Goal: Information Seeking & Learning: Check status

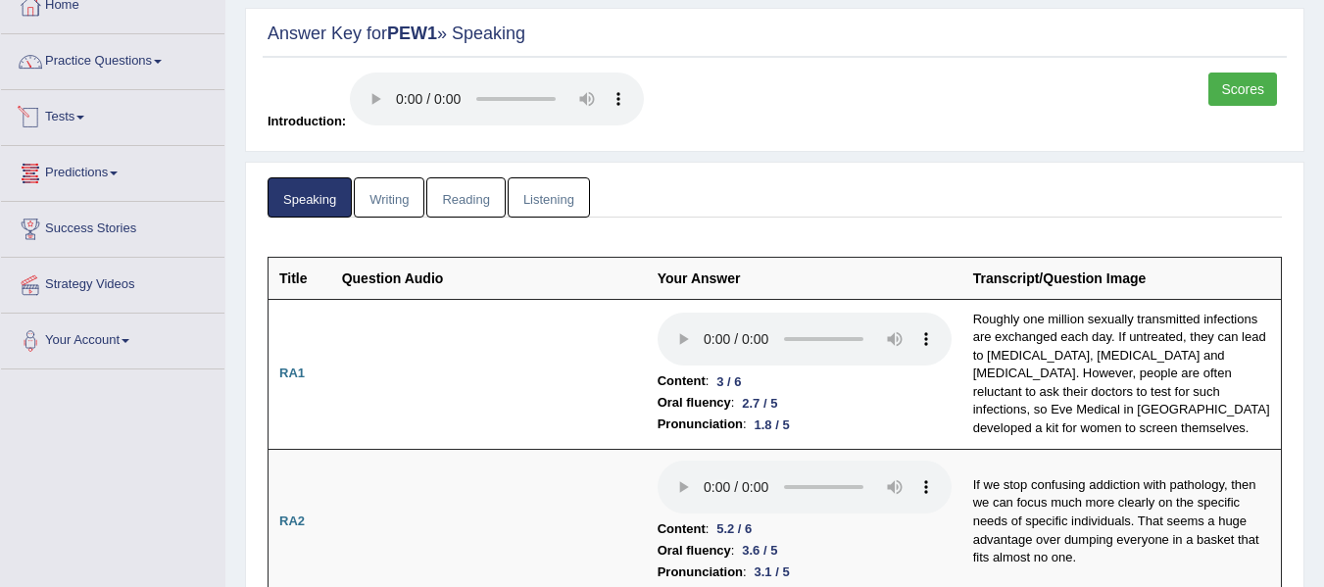
scroll to position [118, 0]
click at [77, 111] on link "Tests" at bounding box center [113, 115] width 224 height 49
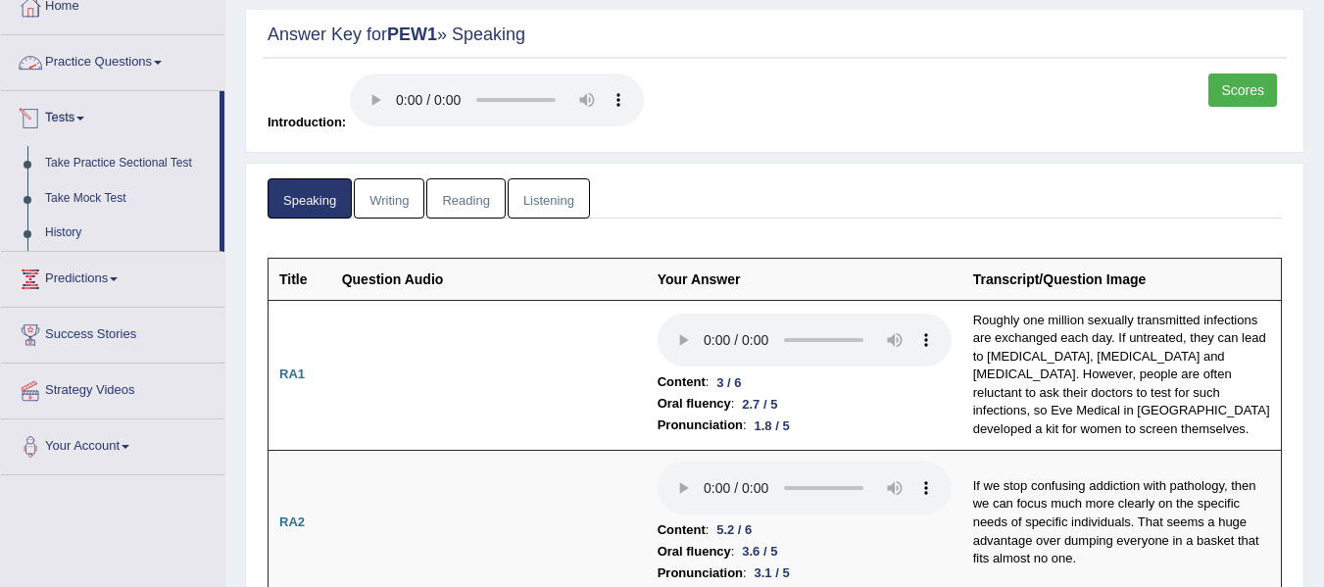
click at [115, 70] on link "Practice Questions" at bounding box center [113, 59] width 224 height 49
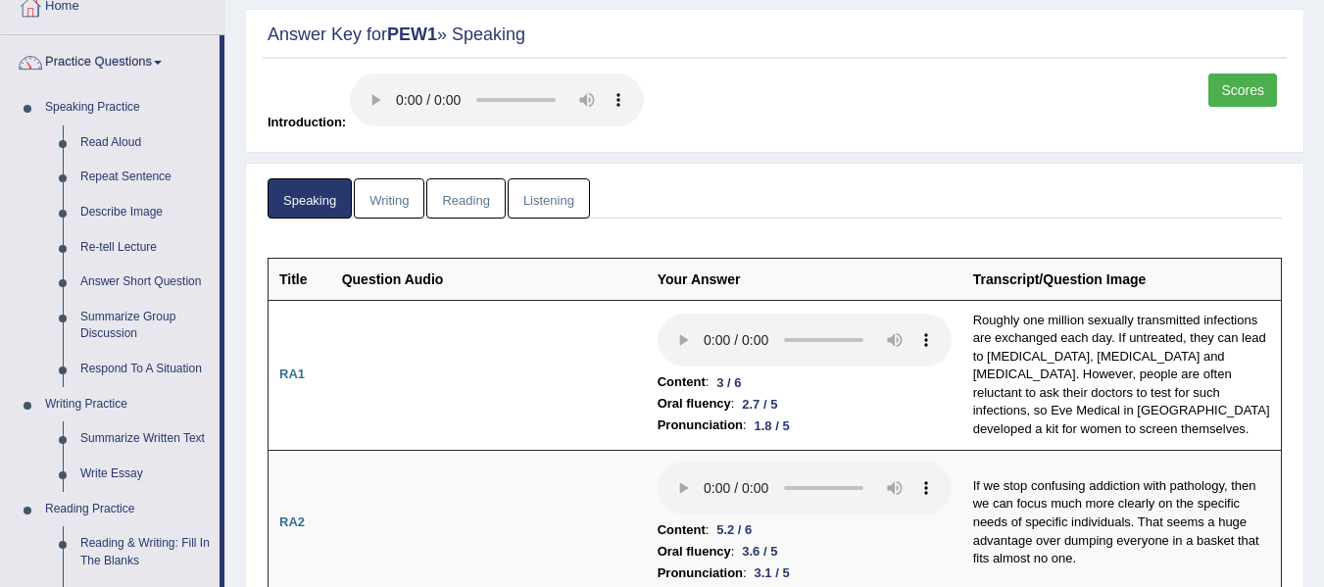
click at [800, 139] on div "Scores Introduction:" at bounding box center [775, 108] width 1024 height 69
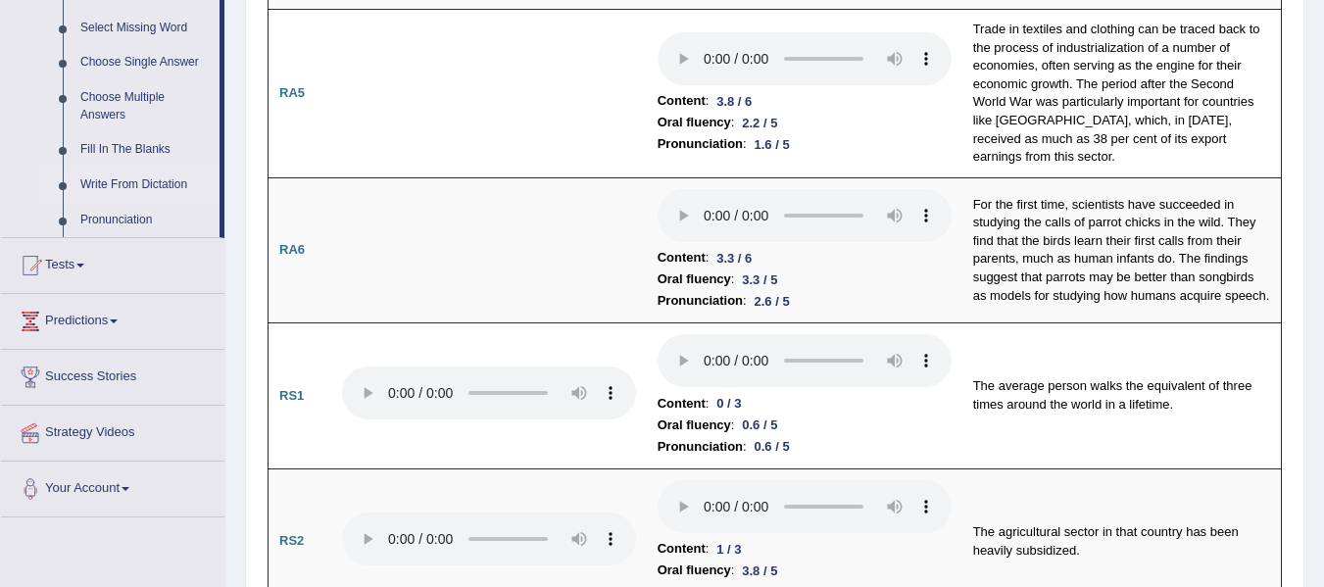
scroll to position [1131, 0]
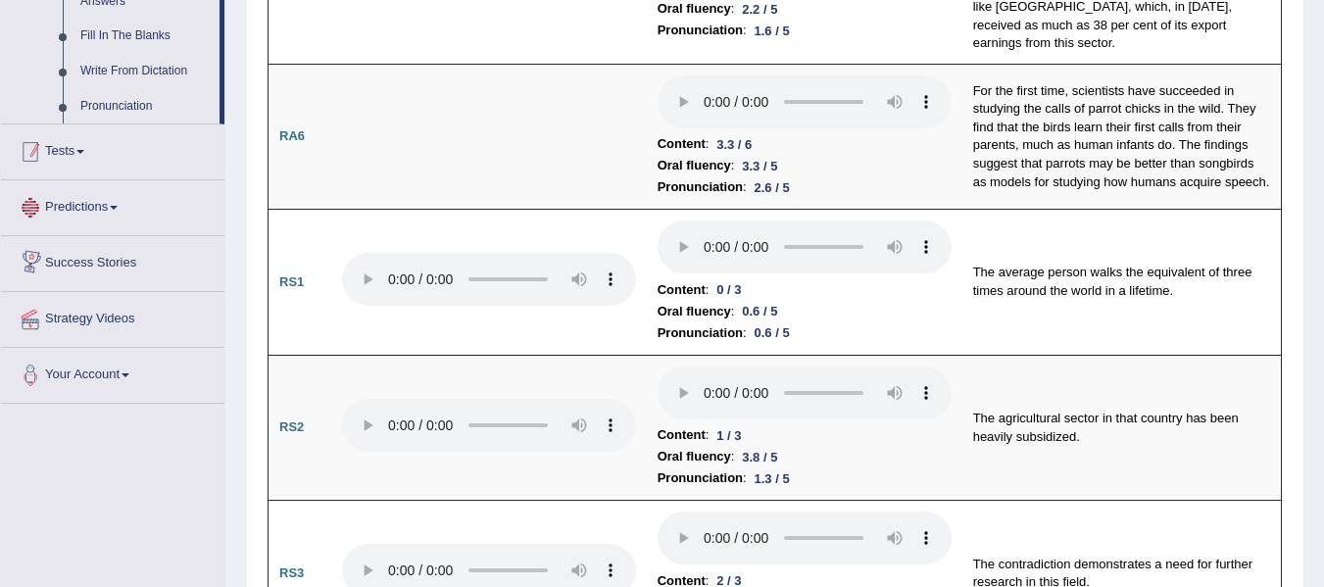
click at [75, 152] on link "Tests" at bounding box center [113, 149] width 224 height 49
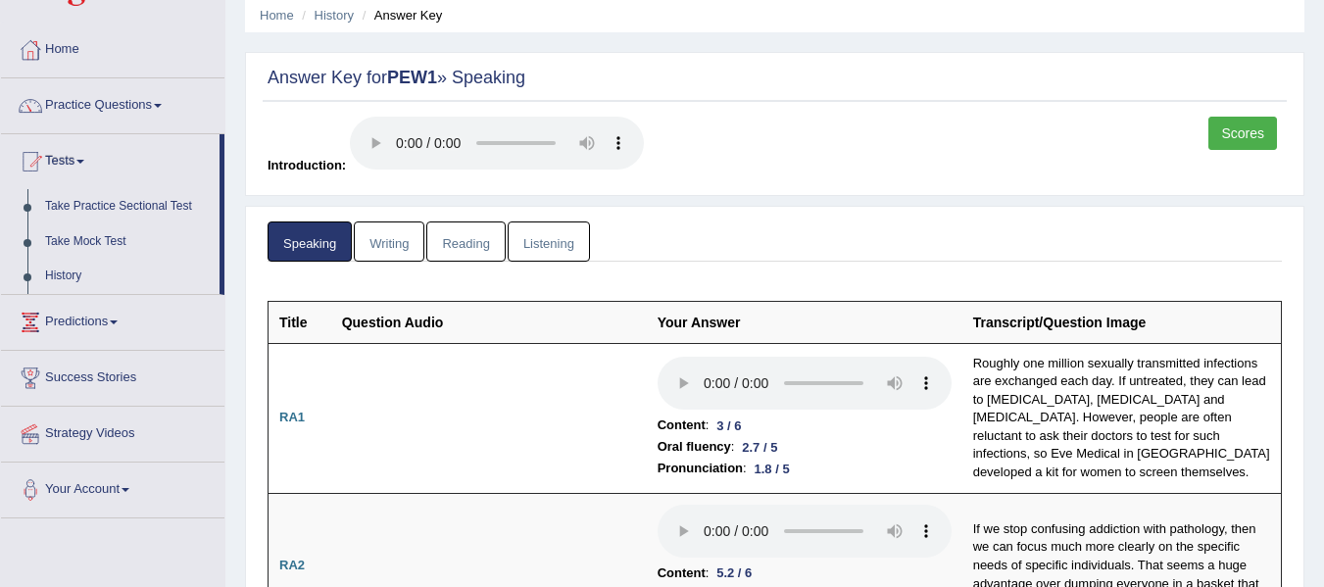
scroll to position [70, 0]
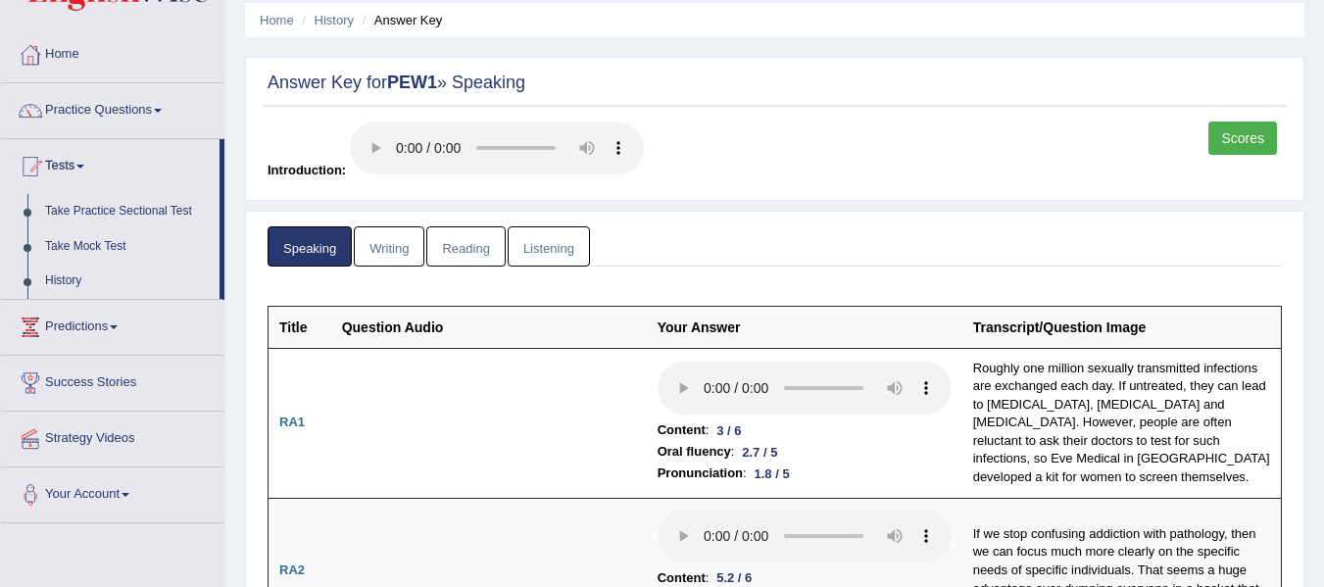
click at [390, 241] on link "Writing" at bounding box center [389, 246] width 71 height 40
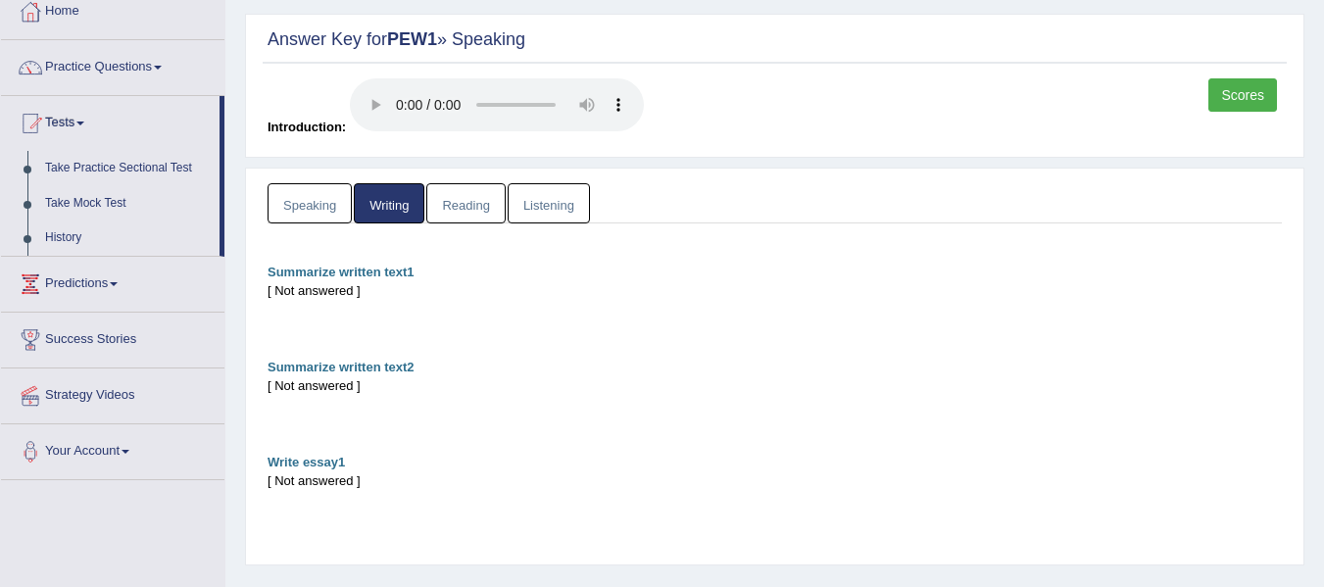
scroll to position [135, 0]
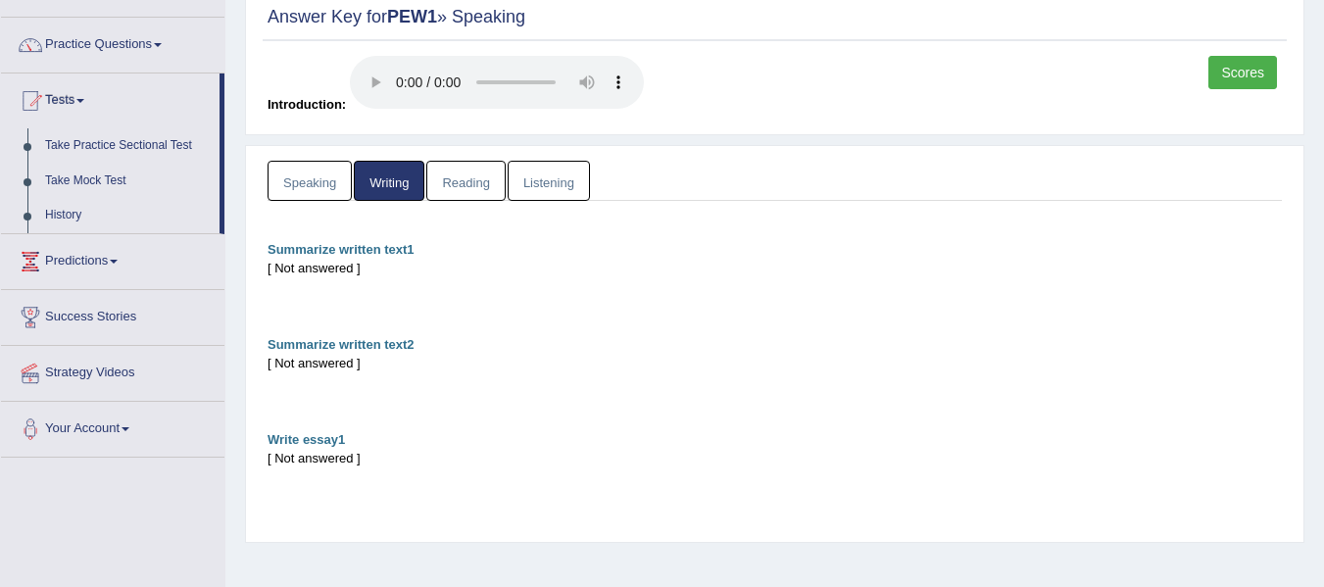
click at [473, 195] on link "Reading" at bounding box center [465, 181] width 78 height 40
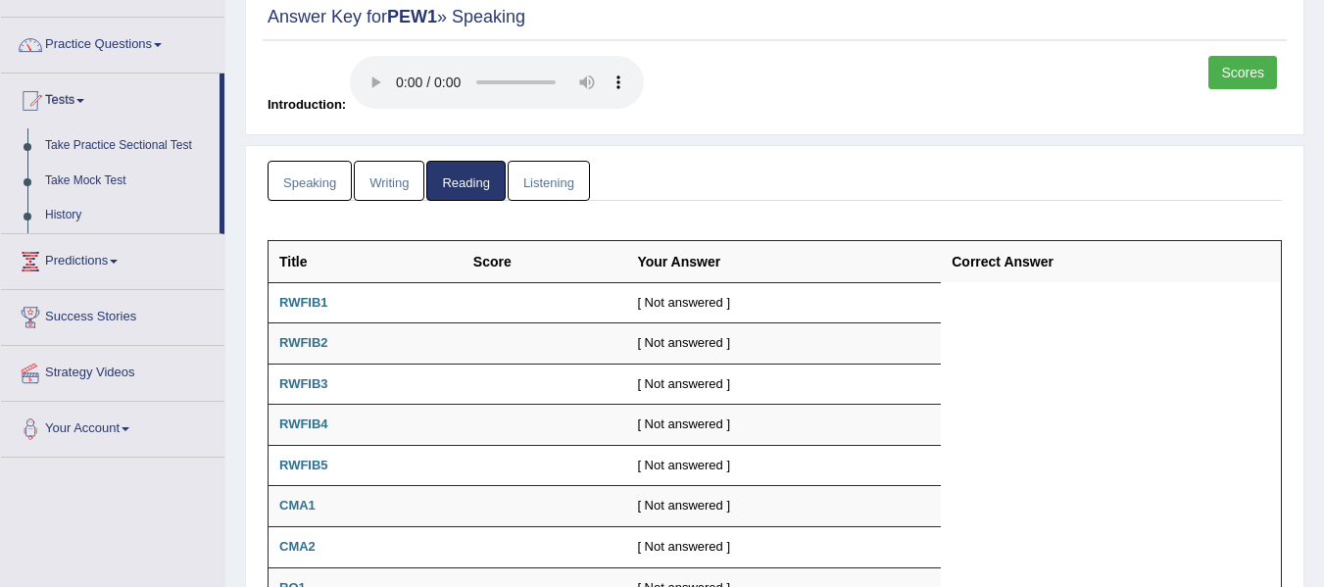
click at [554, 184] on link "Listening" at bounding box center [549, 181] width 82 height 40
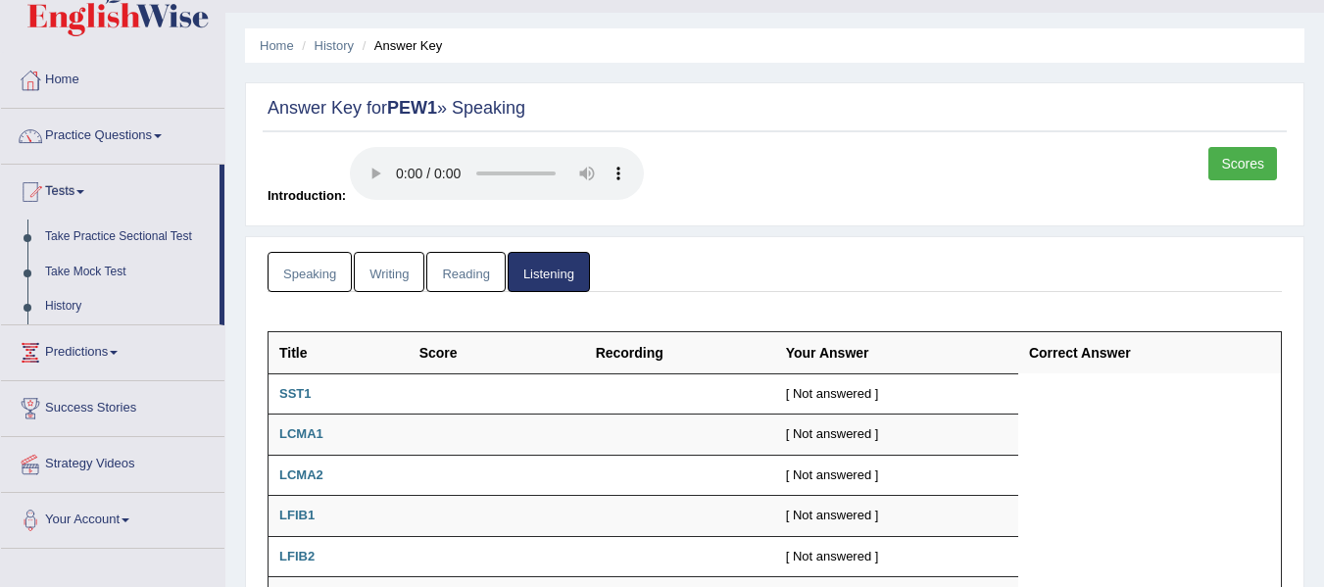
scroll to position [20, 0]
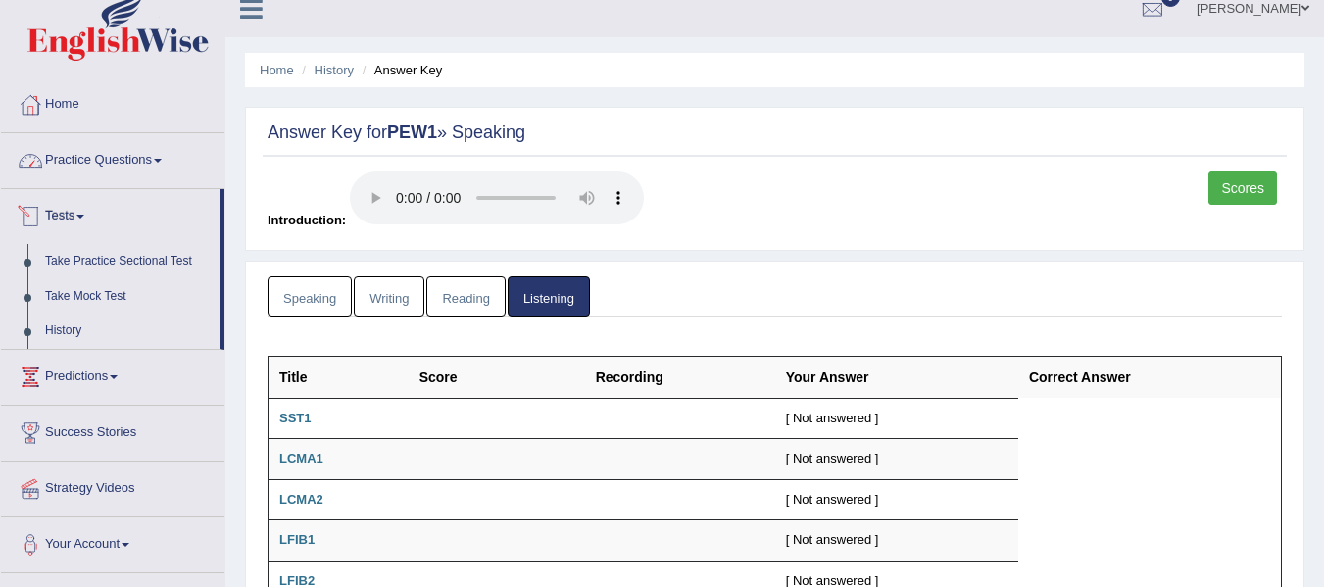
click at [95, 161] on link "Practice Questions" at bounding box center [113, 157] width 224 height 49
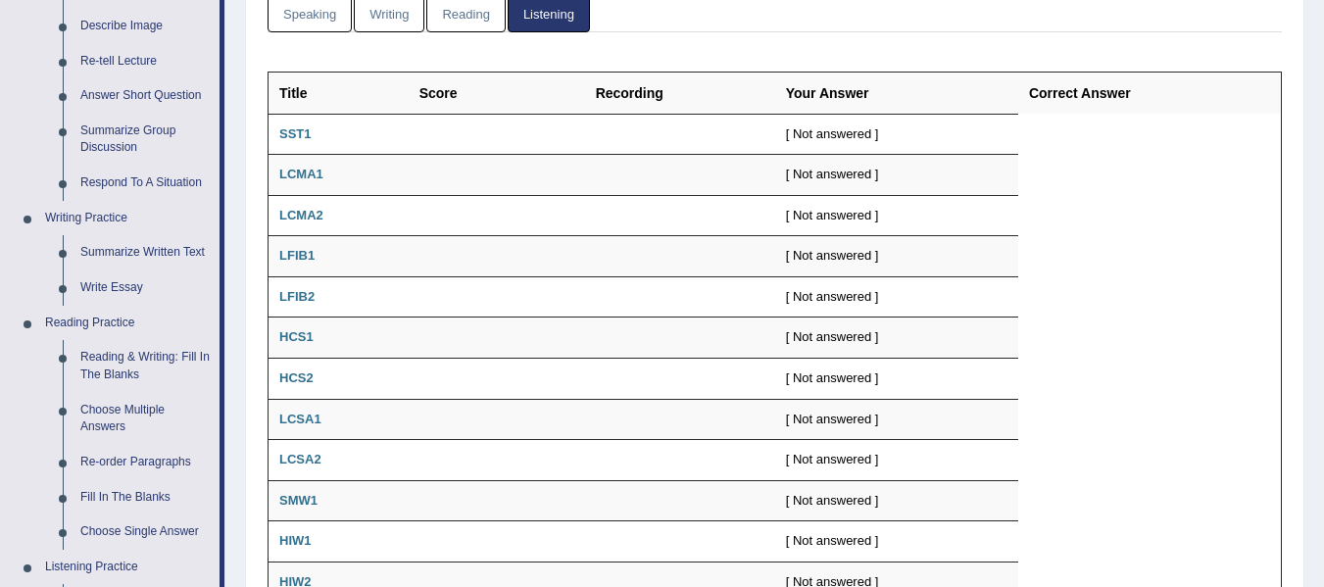
scroll to position [346, 0]
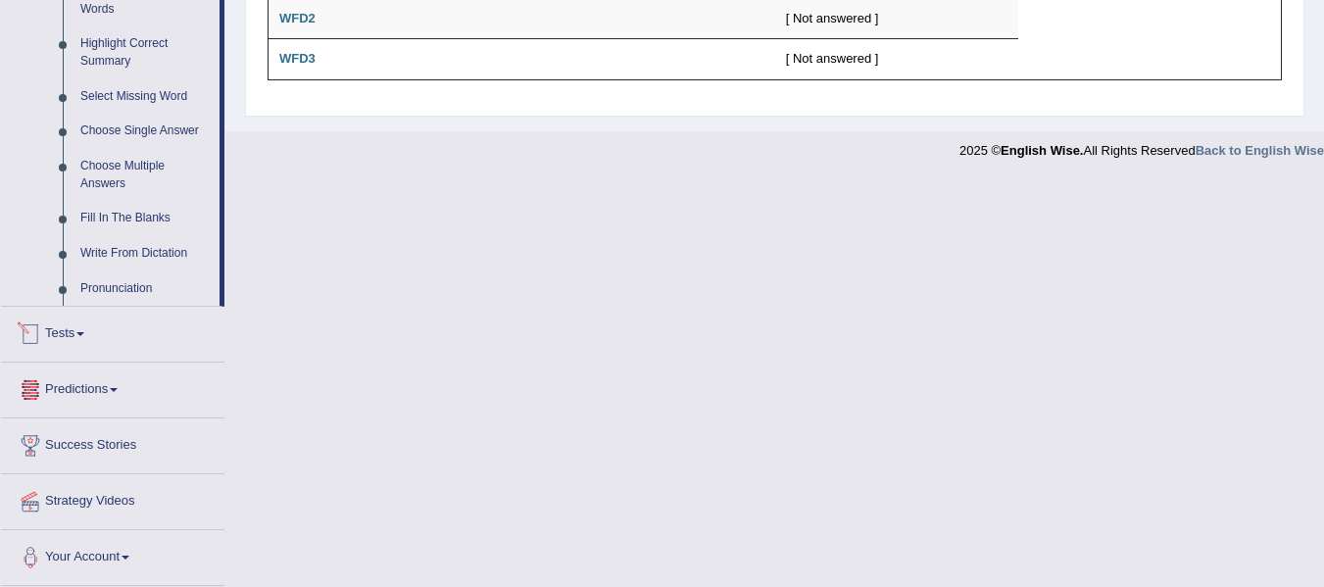
click at [89, 343] on link "Tests" at bounding box center [113, 331] width 224 height 49
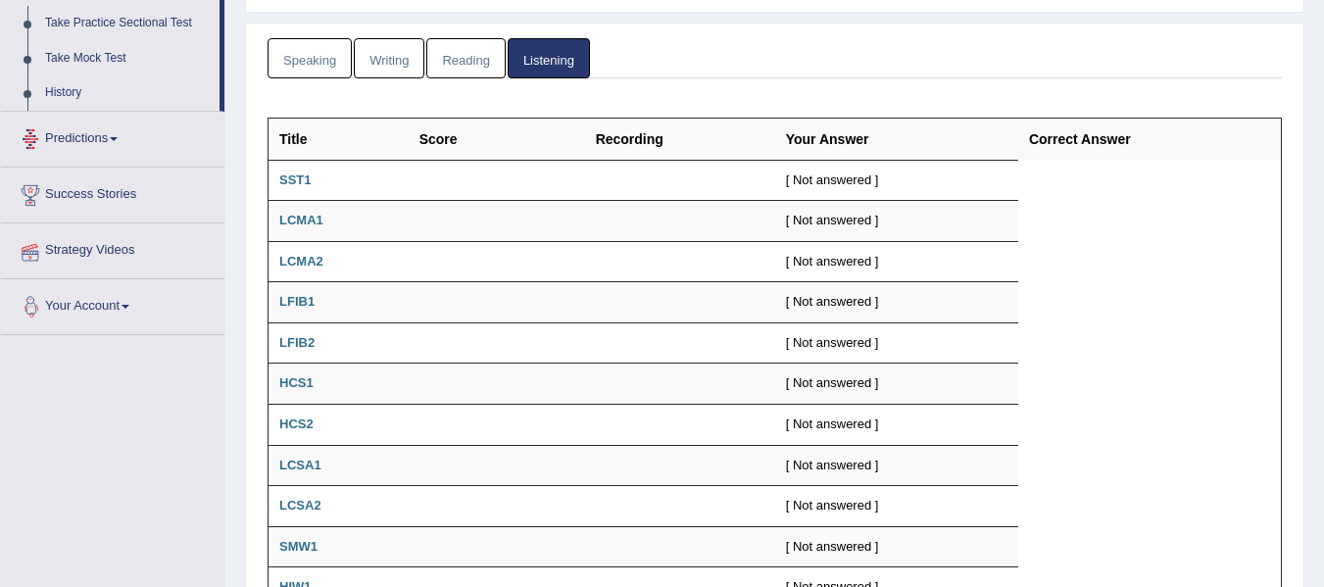
scroll to position [256, 0]
click at [129, 21] on link "Take Practice Sectional Test" at bounding box center [127, 25] width 183 height 35
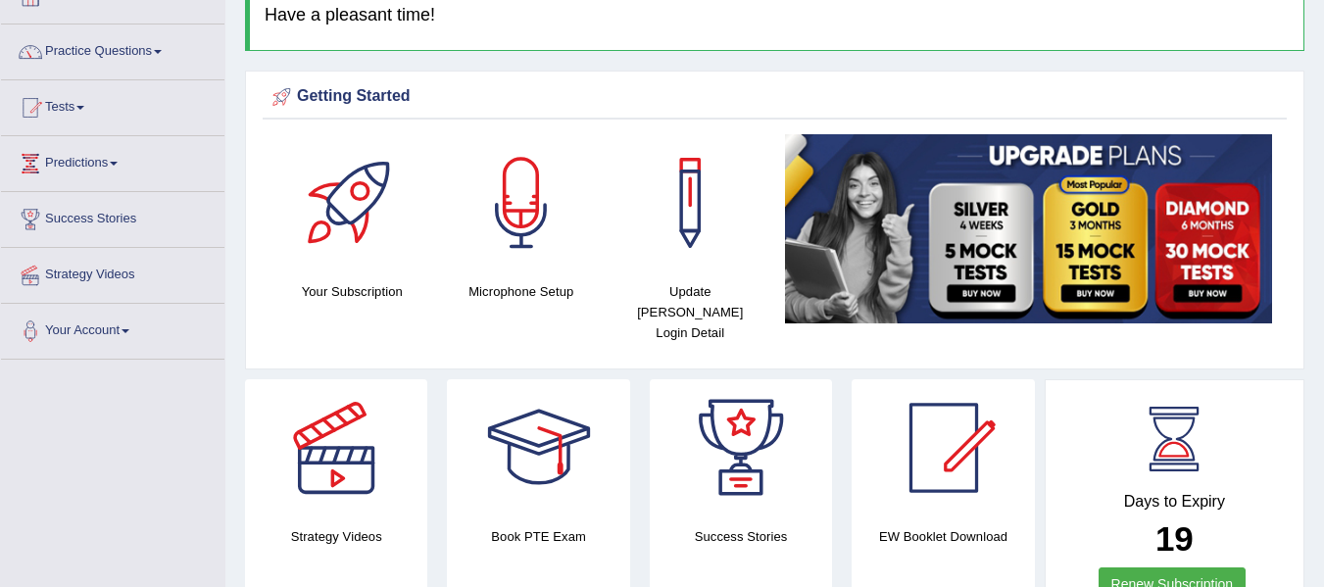
scroll to position [66, 0]
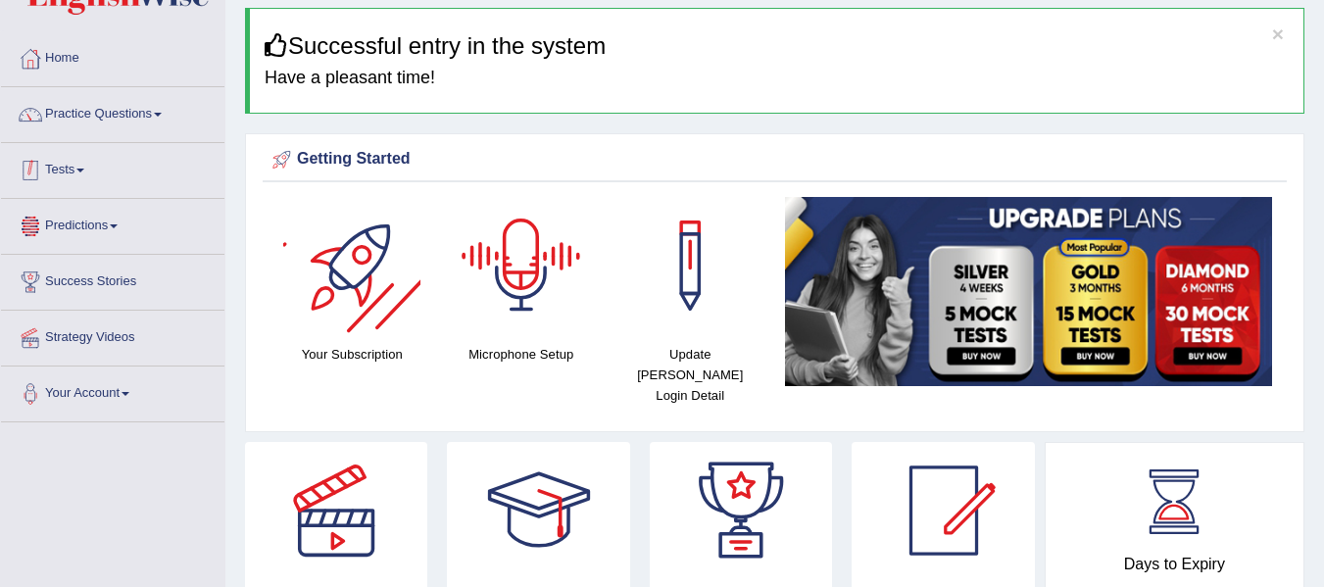
click at [89, 163] on link "Tests" at bounding box center [113, 167] width 224 height 49
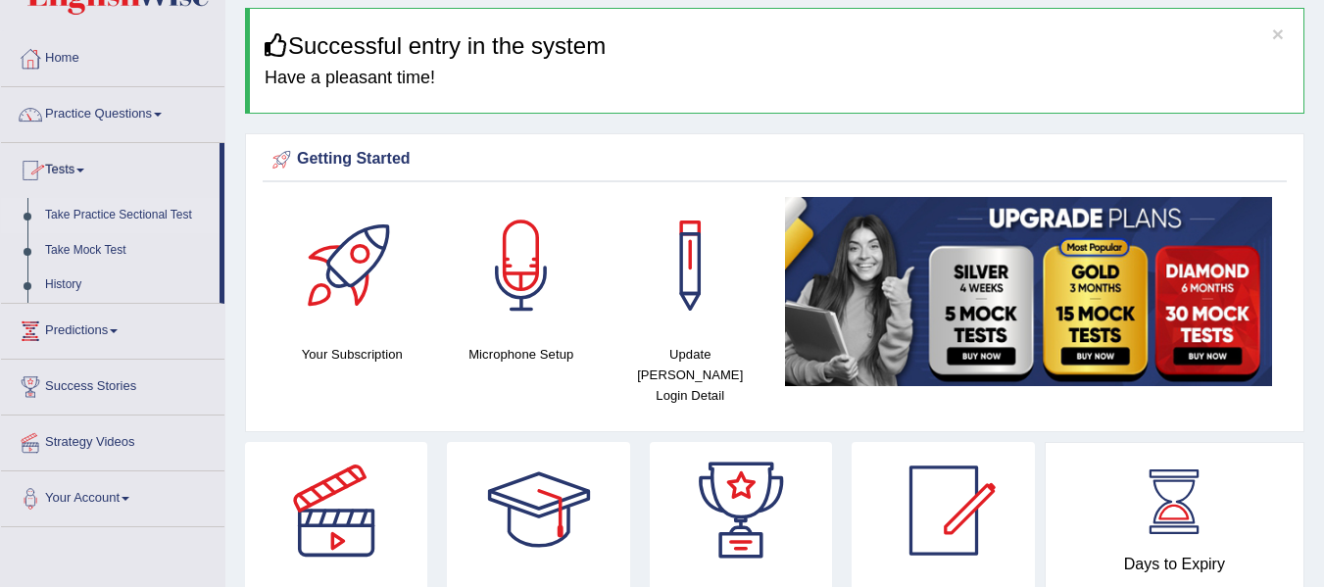
click at [100, 214] on link "Take Practice Sectional Test" at bounding box center [127, 215] width 183 height 35
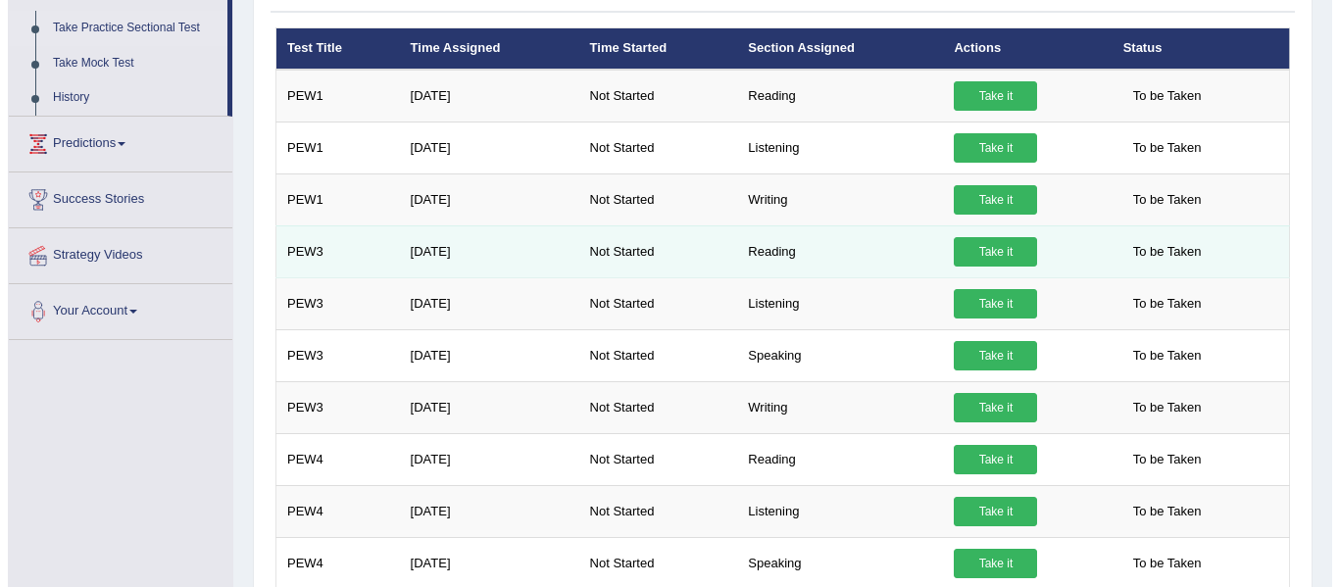
scroll to position [262, 0]
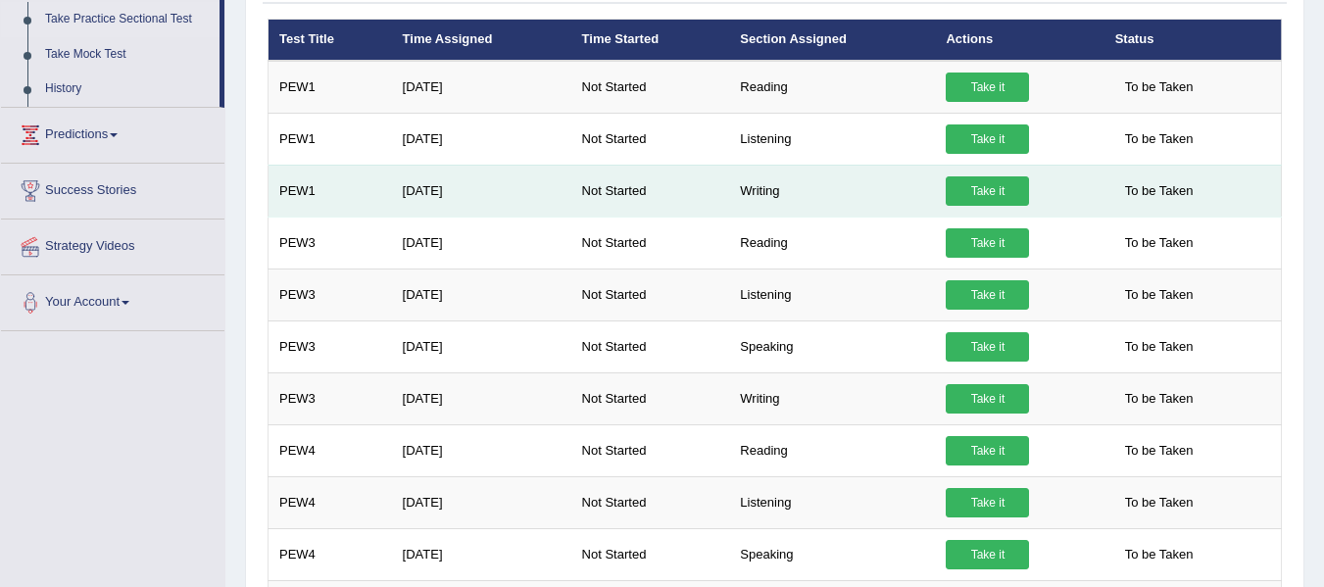
click at [1003, 195] on link "Take it" at bounding box center [987, 190] width 83 height 29
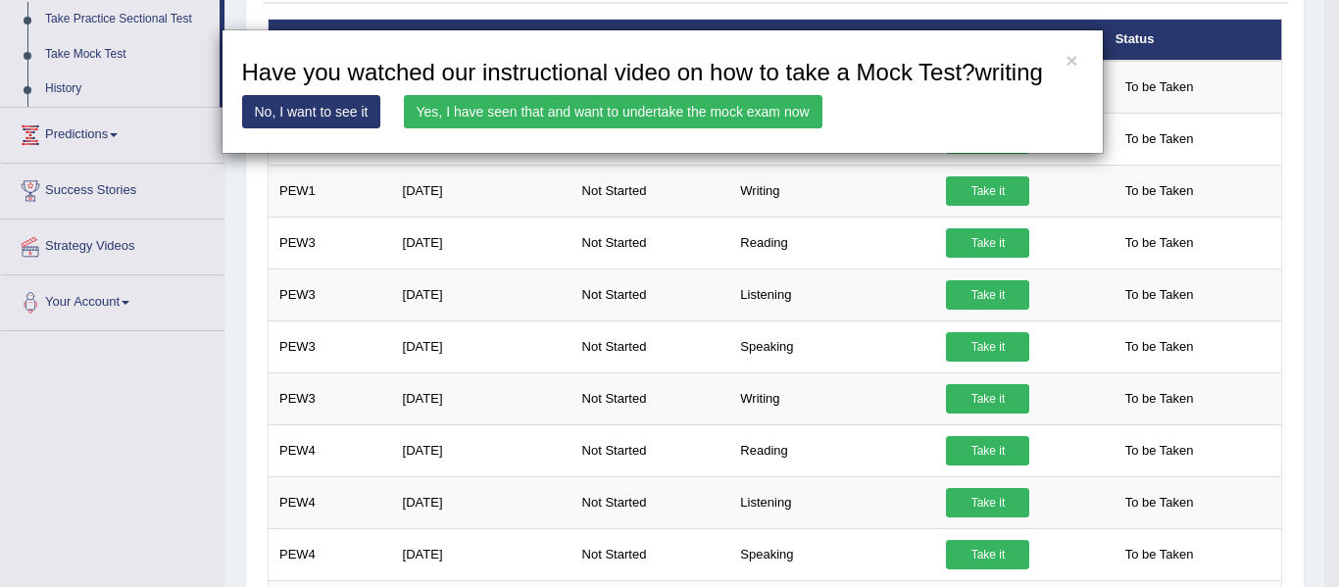
click at [468, 108] on link "Yes, I have seen that and want to undertake the mock exam now" at bounding box center [613, 111] width 419 height 33
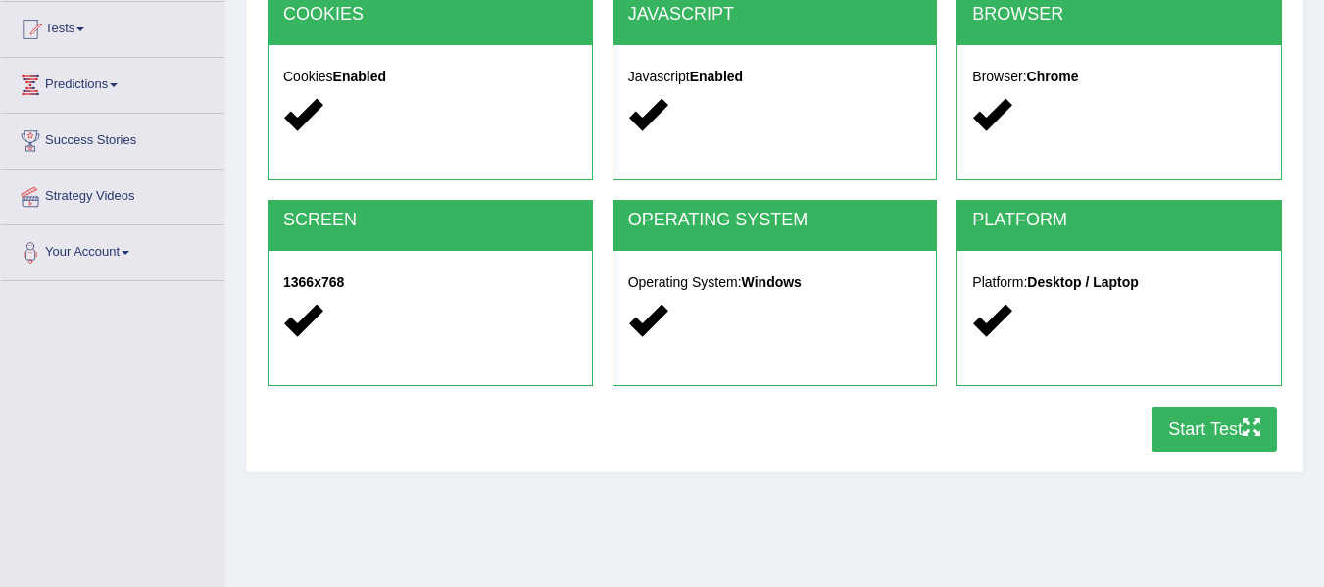
scroll to position [262, 0]
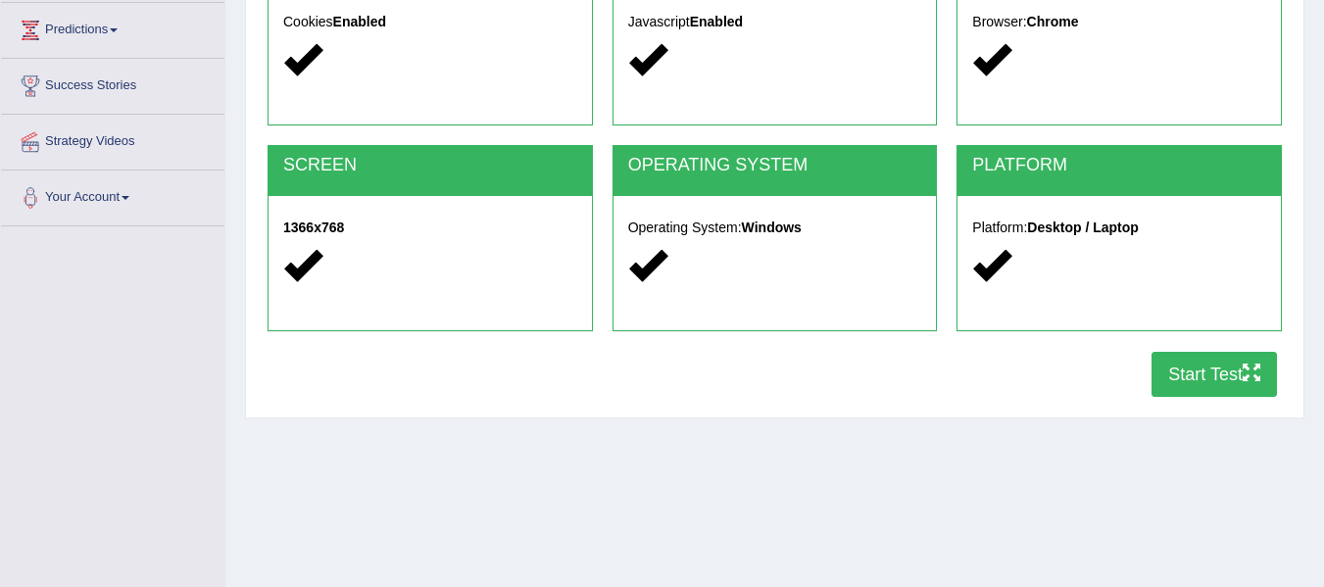
click at [1193, 372] on button "Start Test" at bounding box center [1214, 374] width 125 height 45
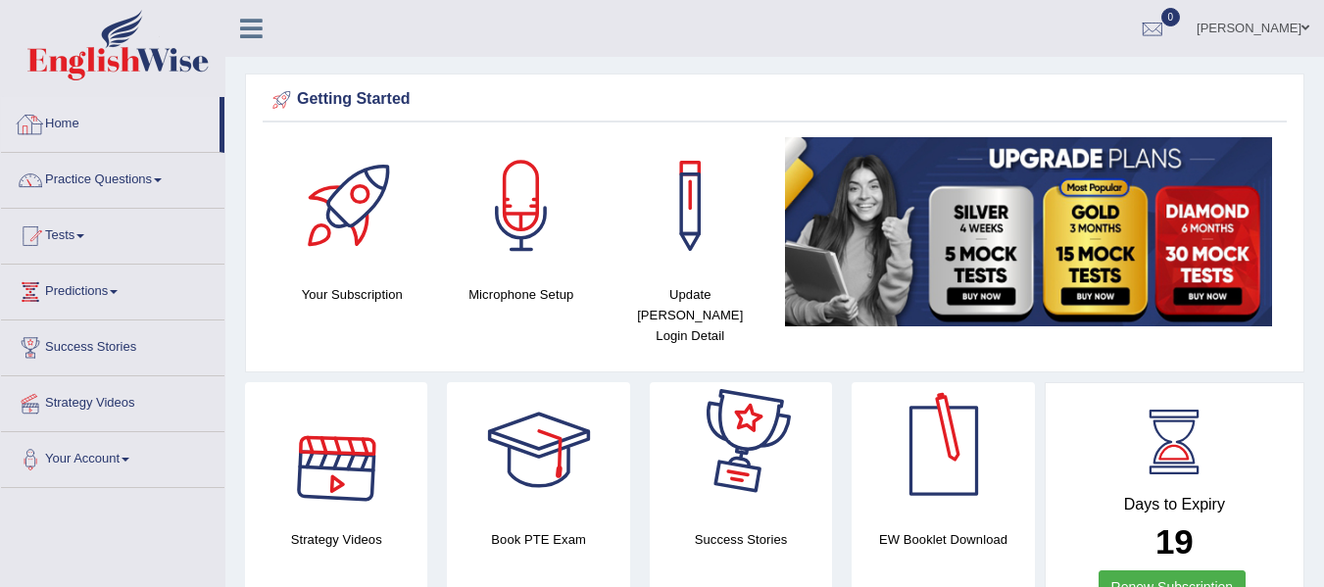
click at [81, 66] on img at bounding box center [117, 45] width 181 height 71
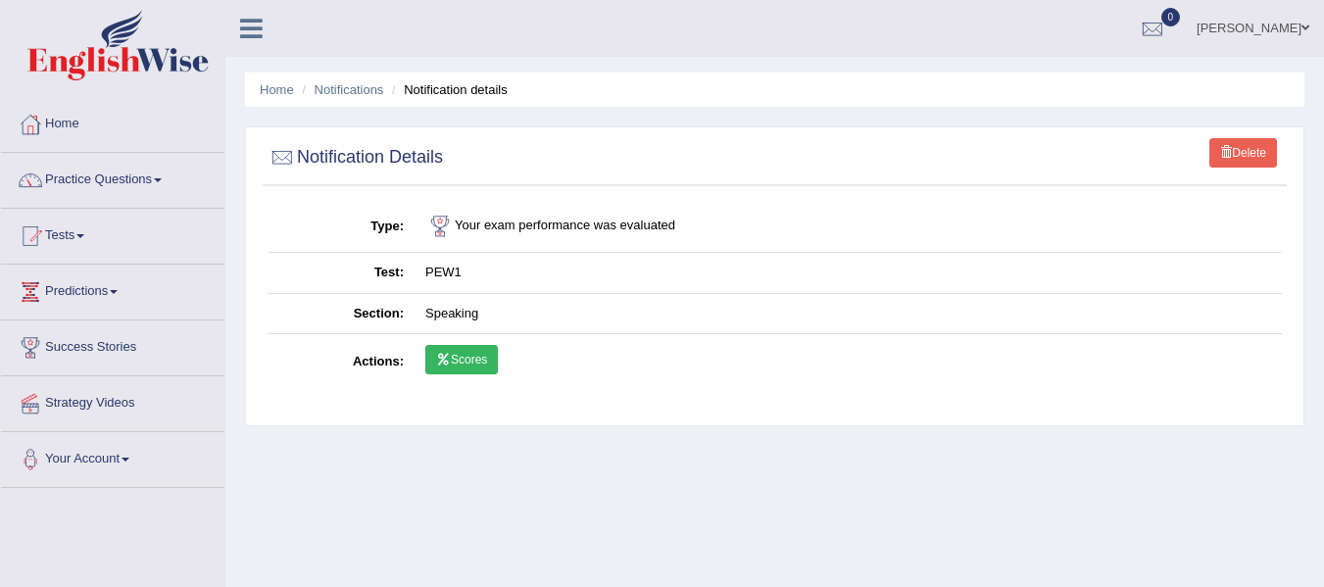
click at [63, 42] on img at bounding box center [117, 45] width 181 height 71
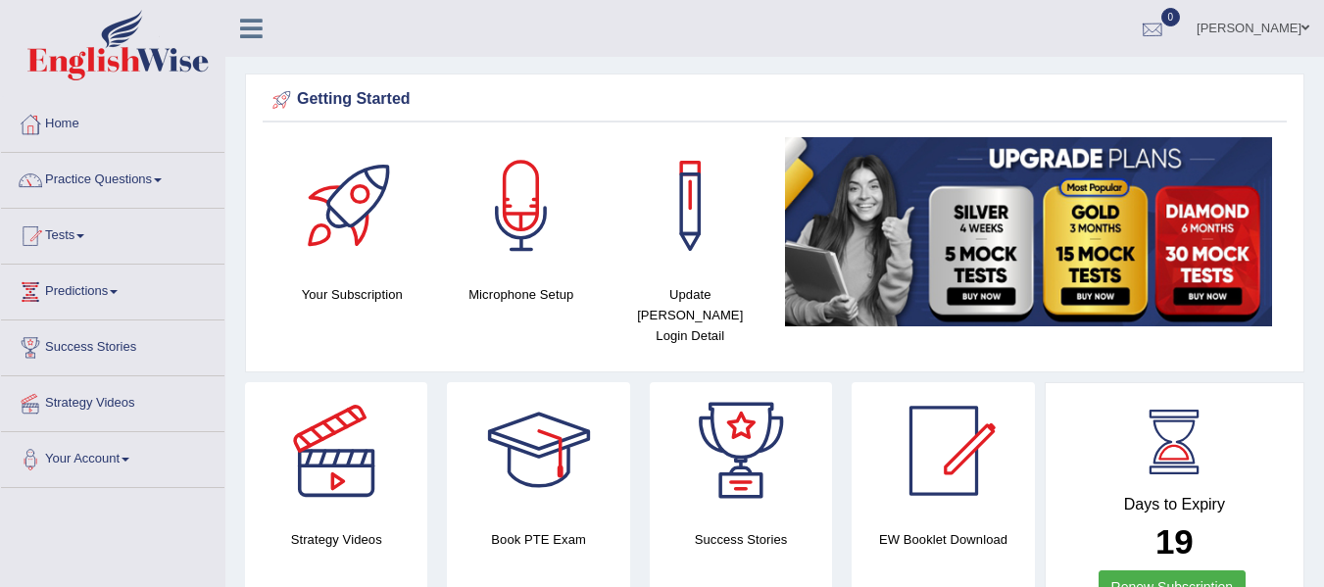
click at [1168, 19] on div at bounding box center [1152, 29] width 29 height 29
click at [1056, 74] on link "See All Alerts" at bounding box center [1034, 83] width 109 height 22
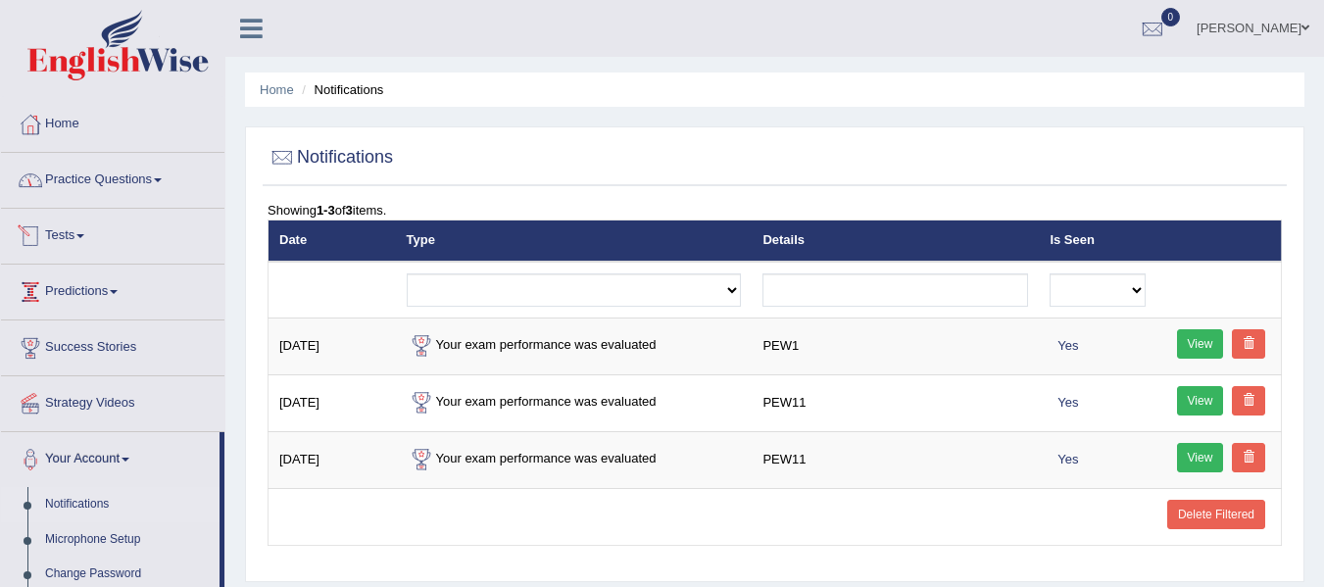
click at [119, 186] on link "Practice Questions" at bounding box center [113, 177] width 224 height 49
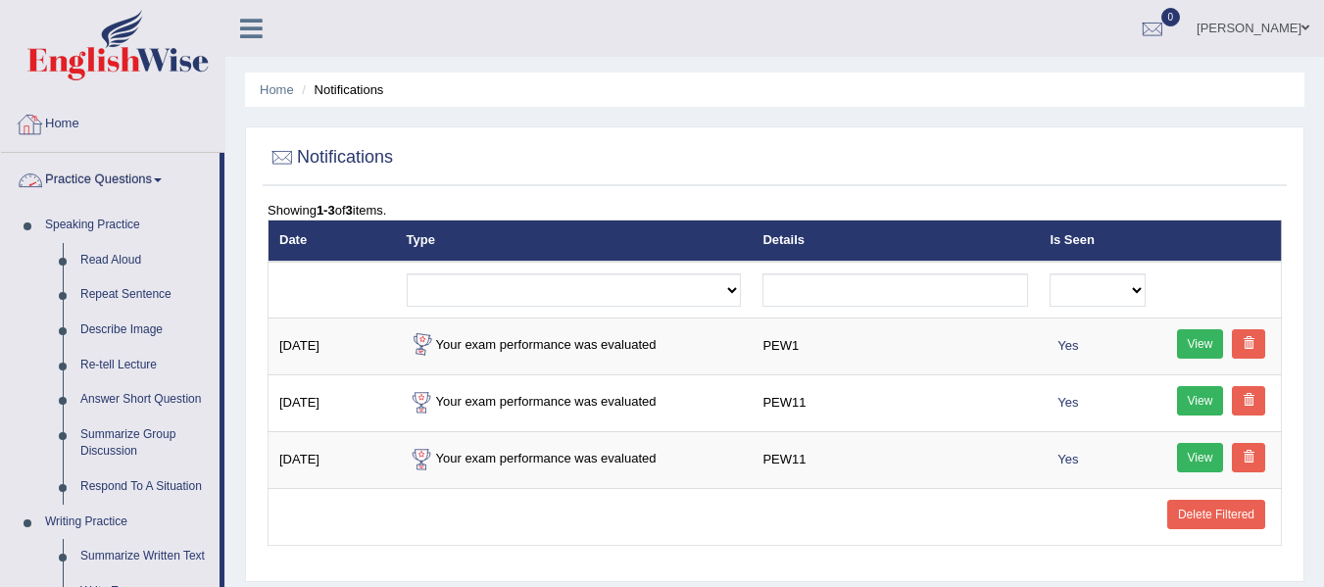
click at [81, 67] on img at bounding box center [117, 45] width 181 height 71
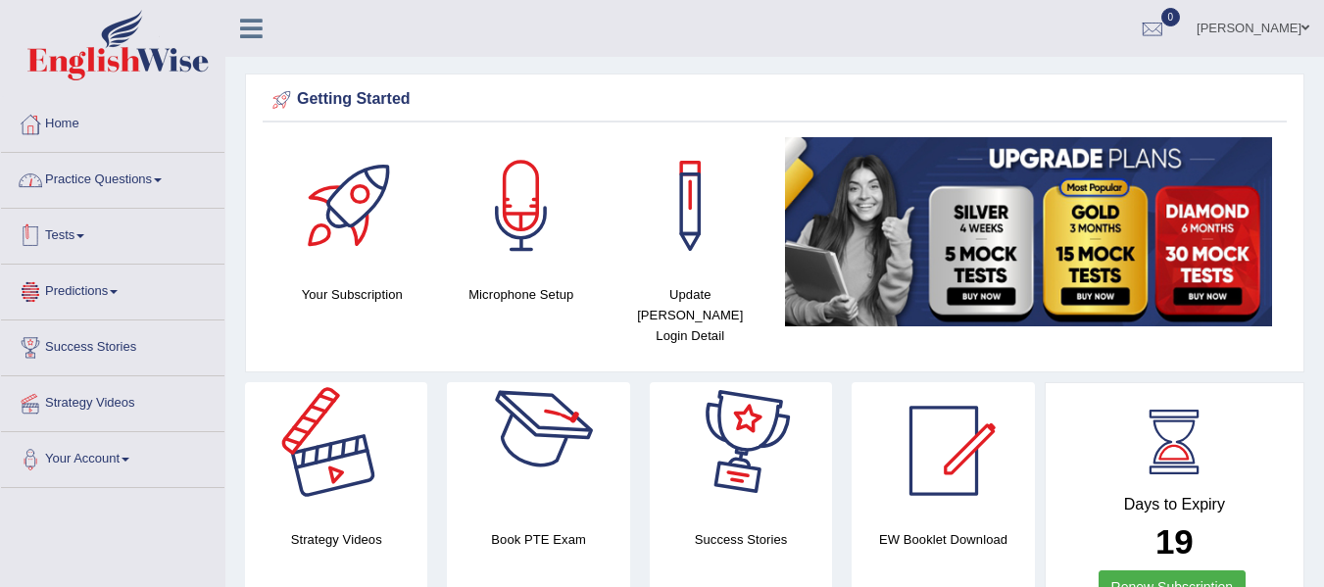
click at [146, 177] on link "Practice Questions" at bounding box center [113, 177] width 224 height 49
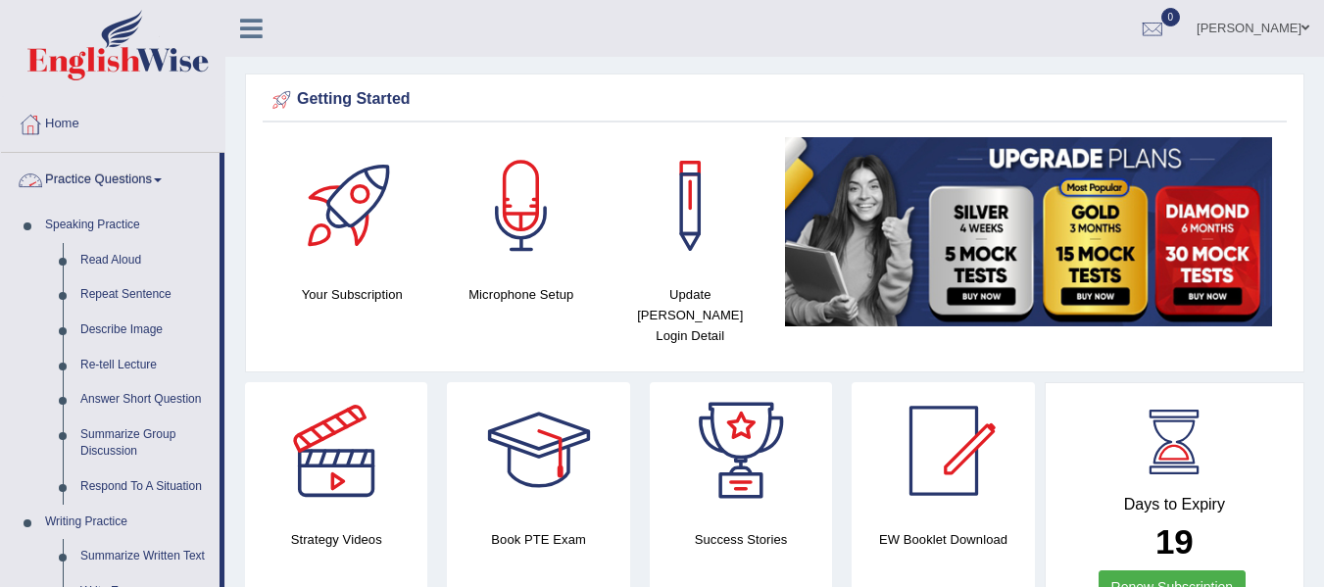
click at [134, 180] on link "Practice Questions" at bounding box center [110, 177] width 219 height 49
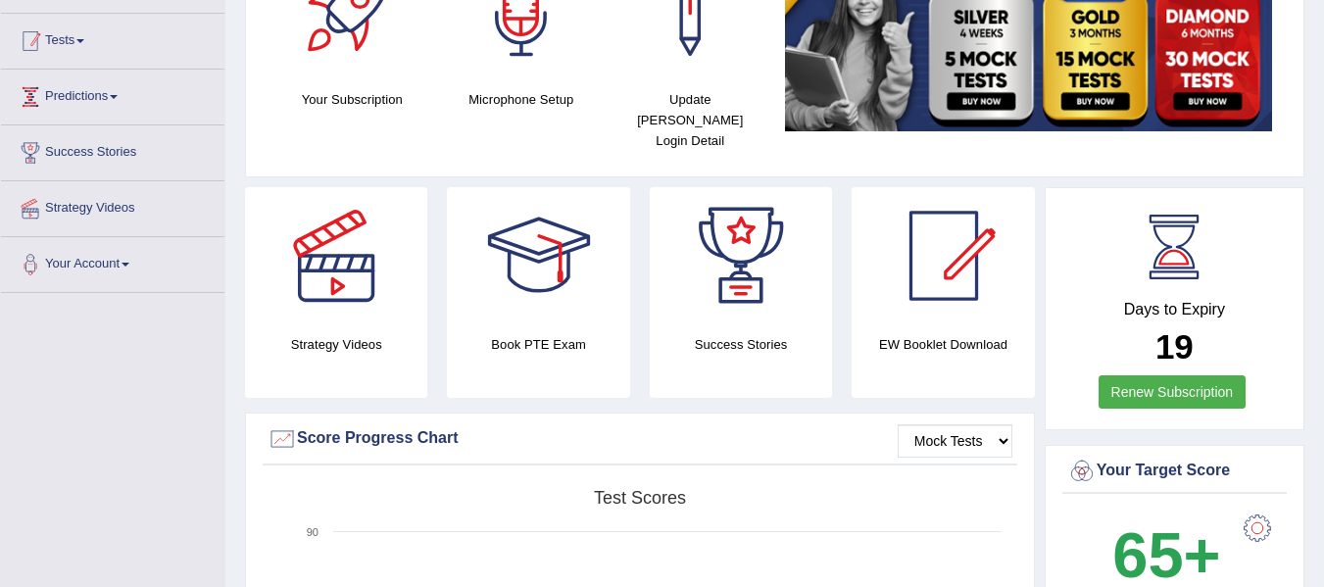
scroll to position [196, 0]
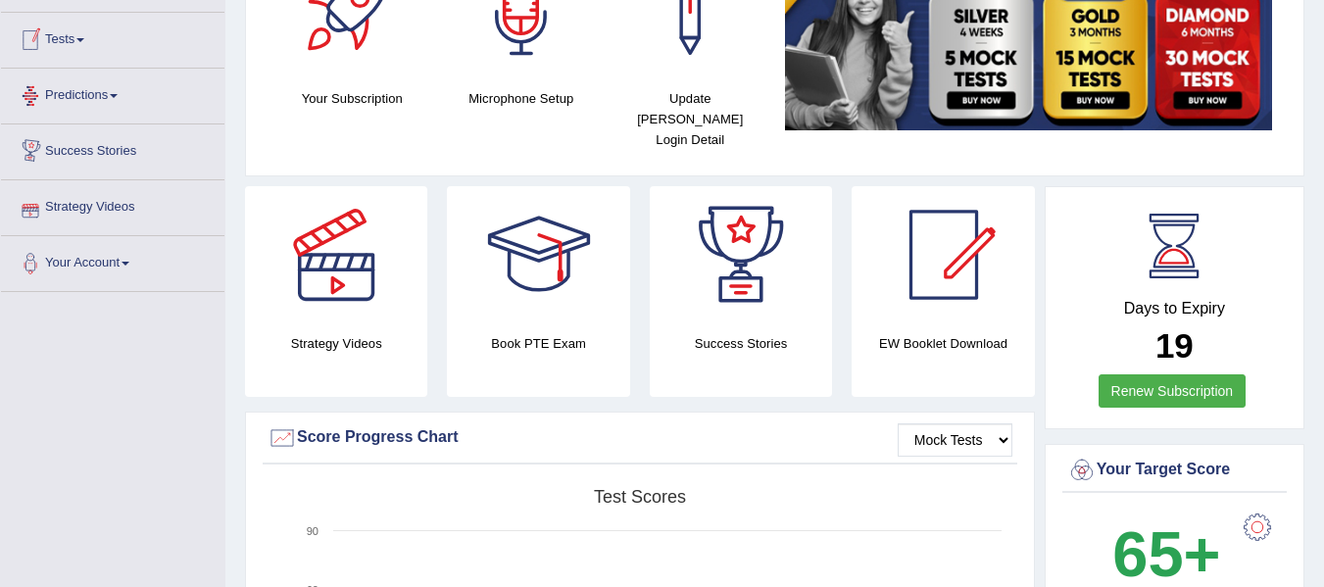
click at [87, 48] on link "Tests" at bounding box center [113, 37] width 224 height 49
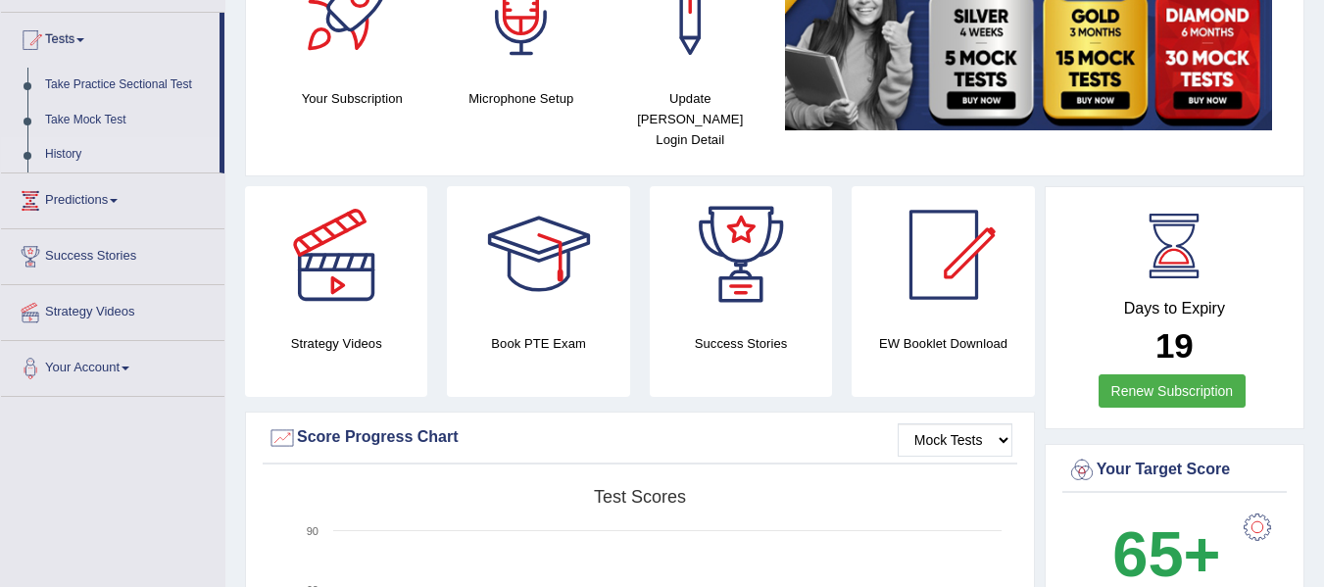
click at [85, 144] on link "History" at bounding box center [127, 154] width 183 height 35
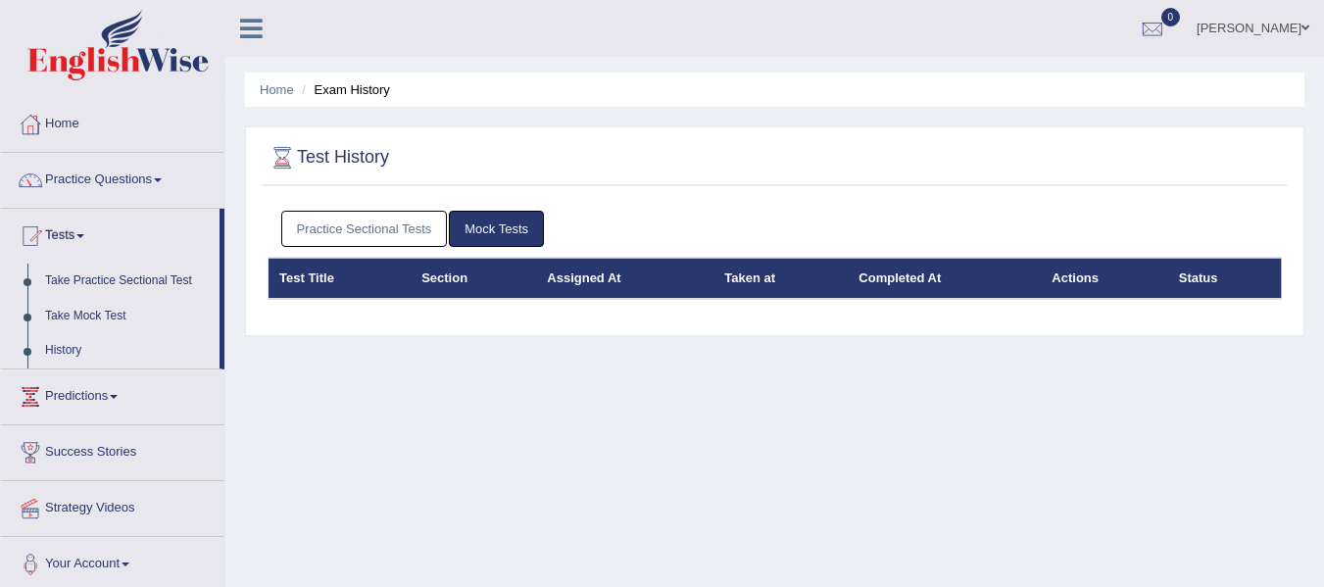
click at [410, 229] on link "Practice Sectional Tests" at bounding box center [364, 229] width 167 height 36
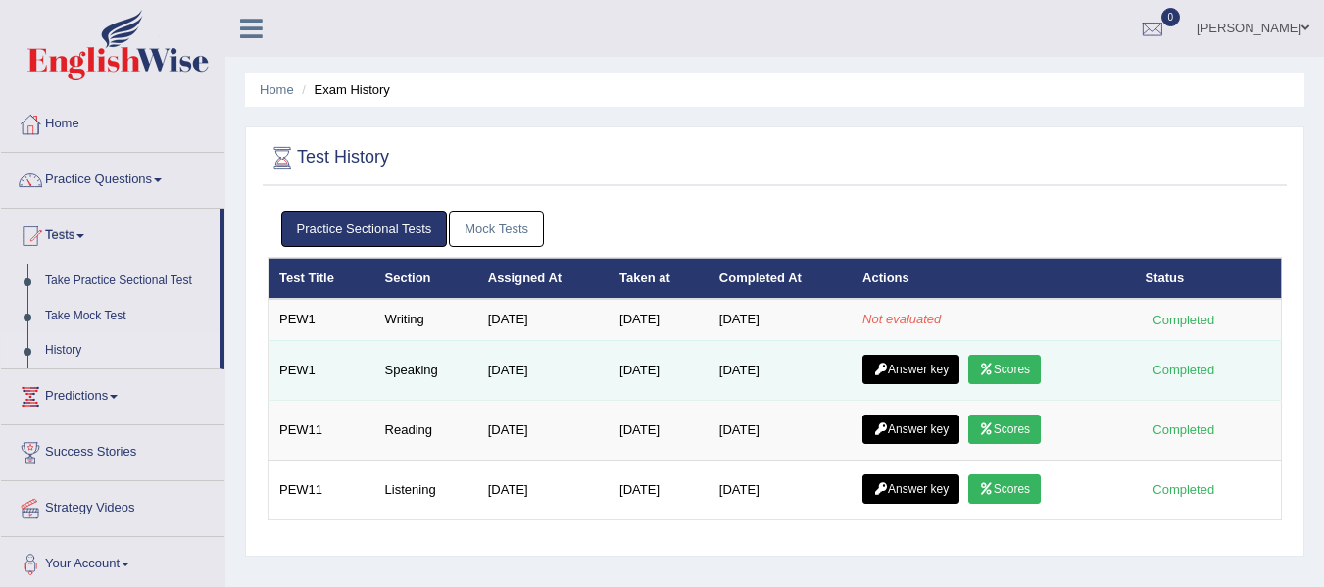
click at [1020, 374] on link "Scores" at bounding box center [1005, 369] width 73 height 29
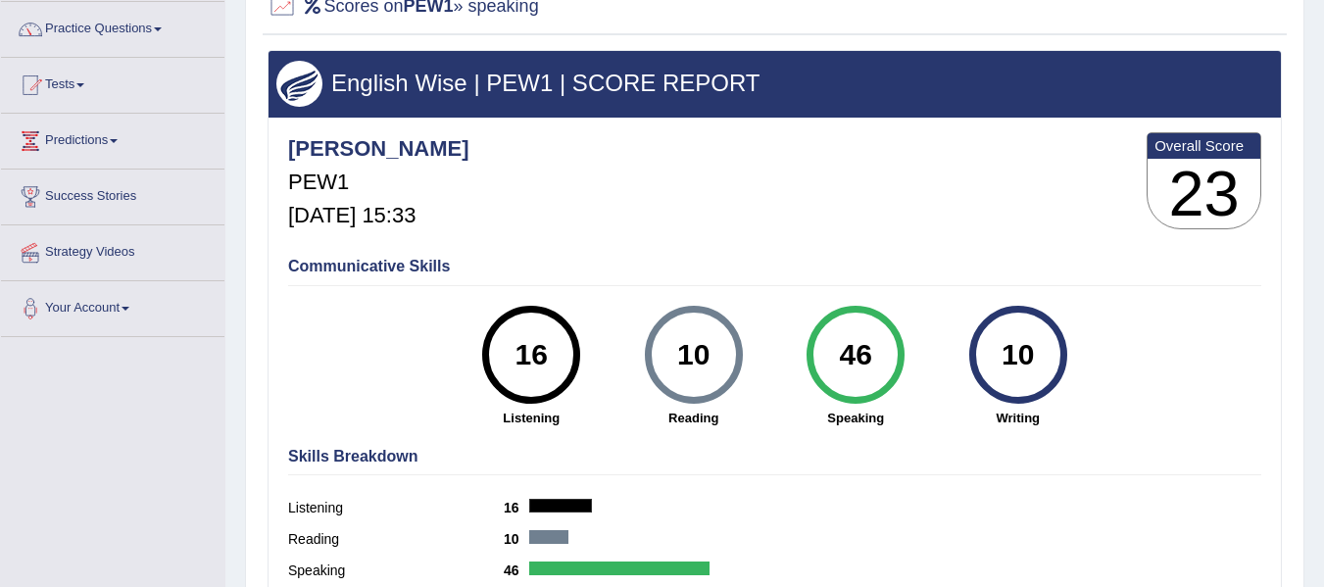
scroll to position [164, 0]
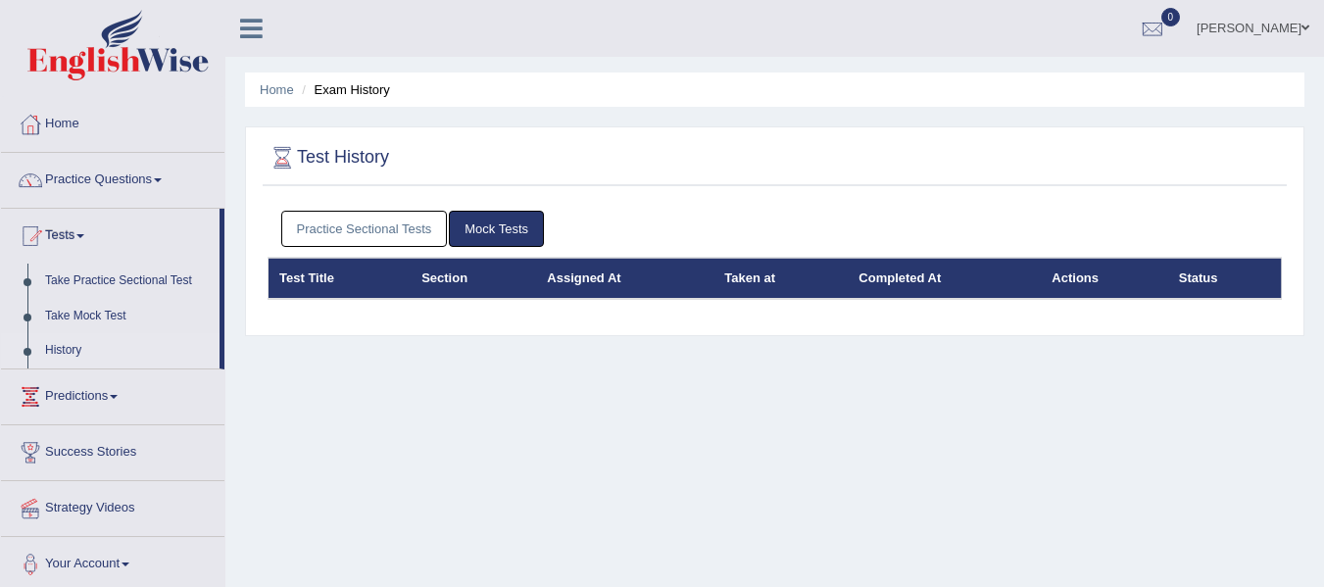
click at [399, 226] on link "Practice Sectional Tests" at bounding box center [364, 229] width 167 height 36
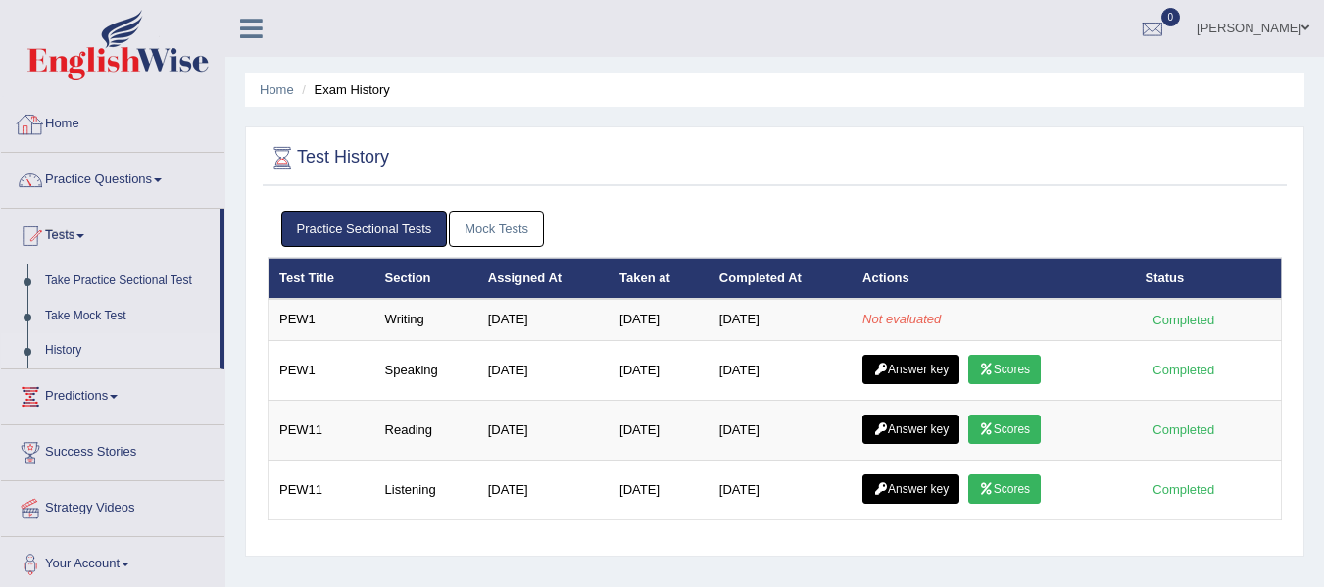
click at [83, 64] on img at bounding box center [117, 45] width 181 height 71
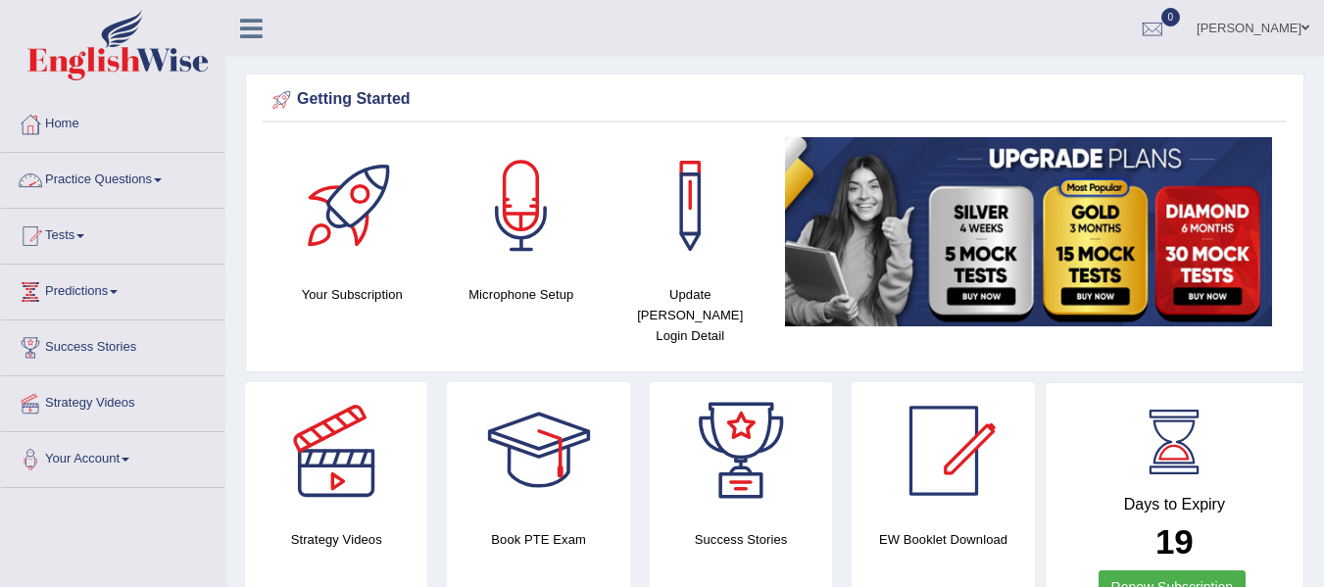
click at [34, 231] on div at bounding box center [30, 236] width 29 height 29
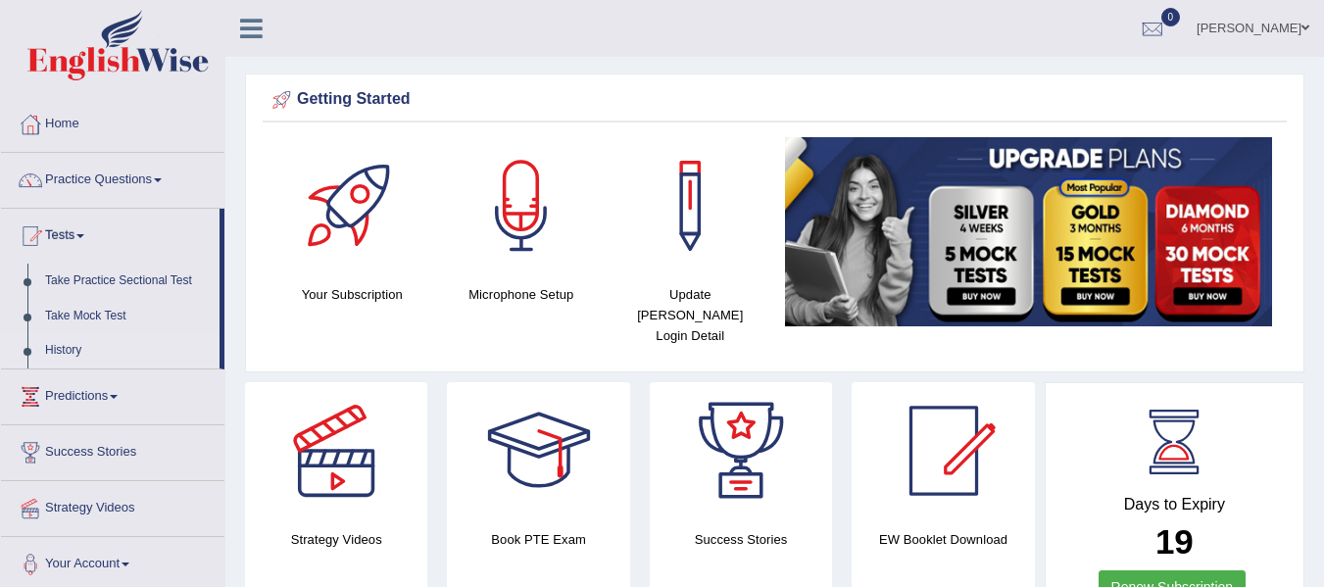
click at [82, 339] on link "History" at bounding box center [127, 350] width 183 height 35
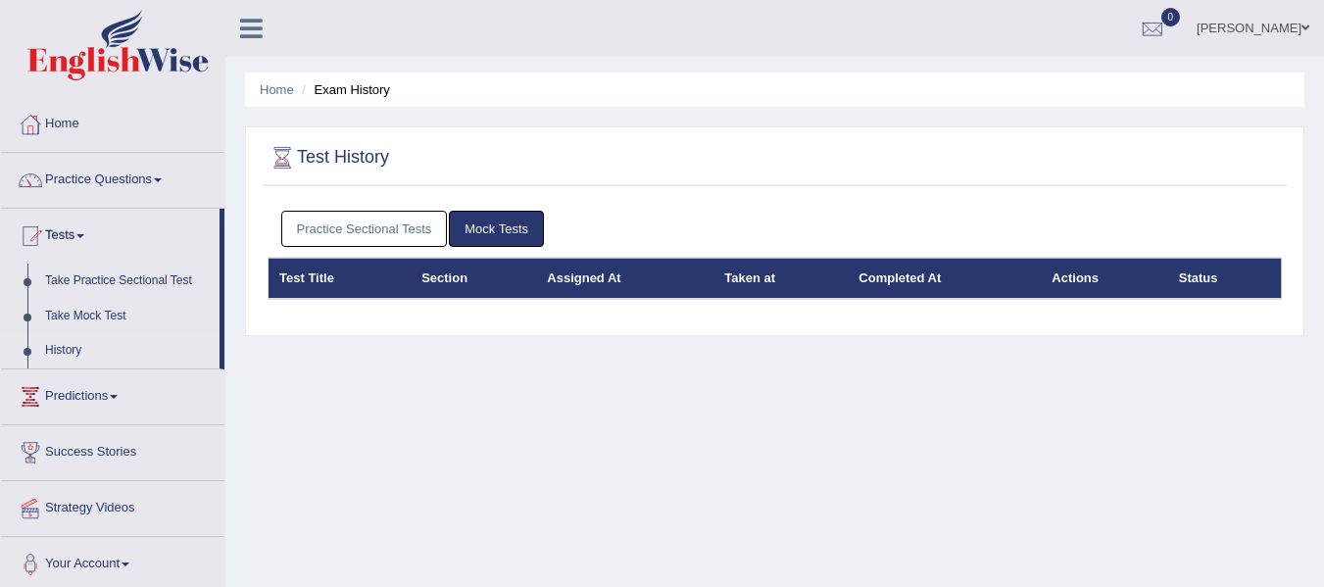
click at [340, 196] on div "Test History Practice Sectional Tests Mock Tests Test Title Section Assigned At…" at bounding box center [775, 231] width 1060 height 210
click at [342, 224] on link "Practice Sectional Tests" at bounding box center [364, 229] width 167 height 36
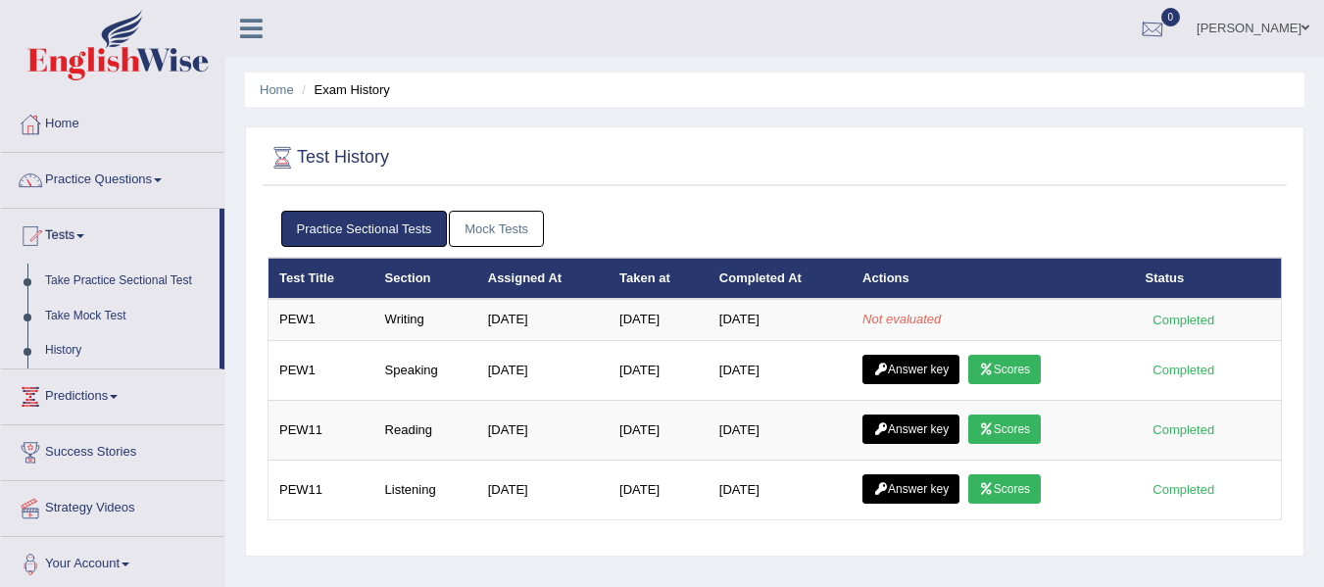
click at [1168, 33] on div at bounding box center [1152, 29] width 29 height 29
click at [1037, 81] on strong "See All Alerts" at bounding box center [1028, 83] width 87 height 16
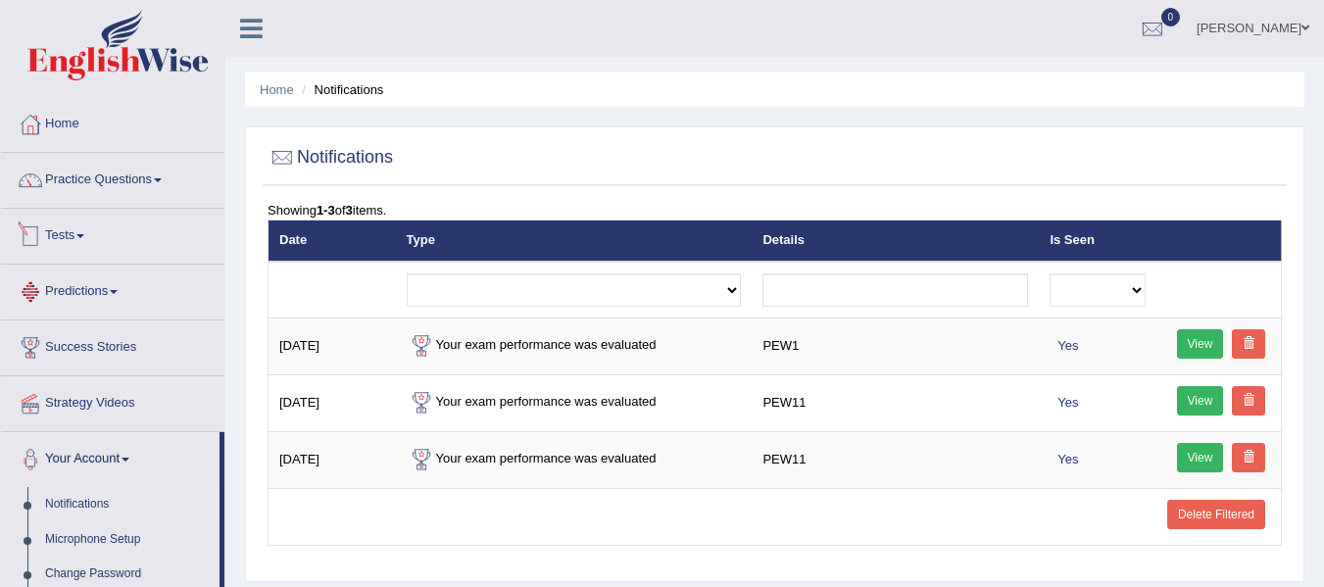
click at [100, 289] on link "Predictions" at bounding box center [113, 289] width 224 height 49
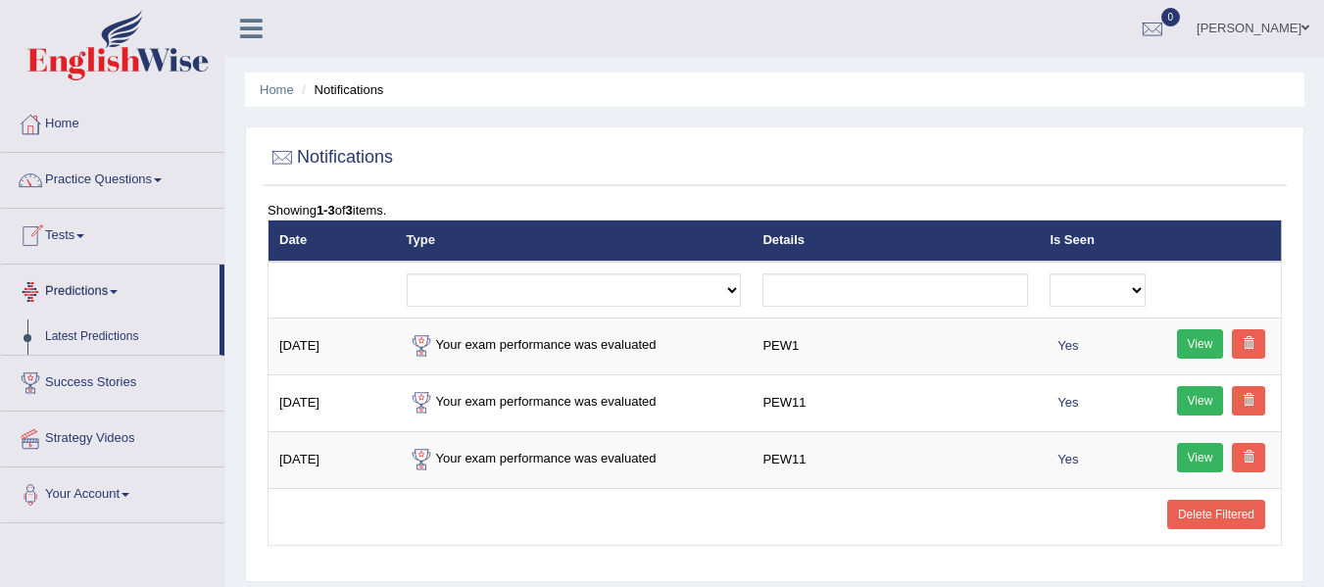
click at [81, 235] on link "Tests" at bounding box center [113, 233] width 224 height 49
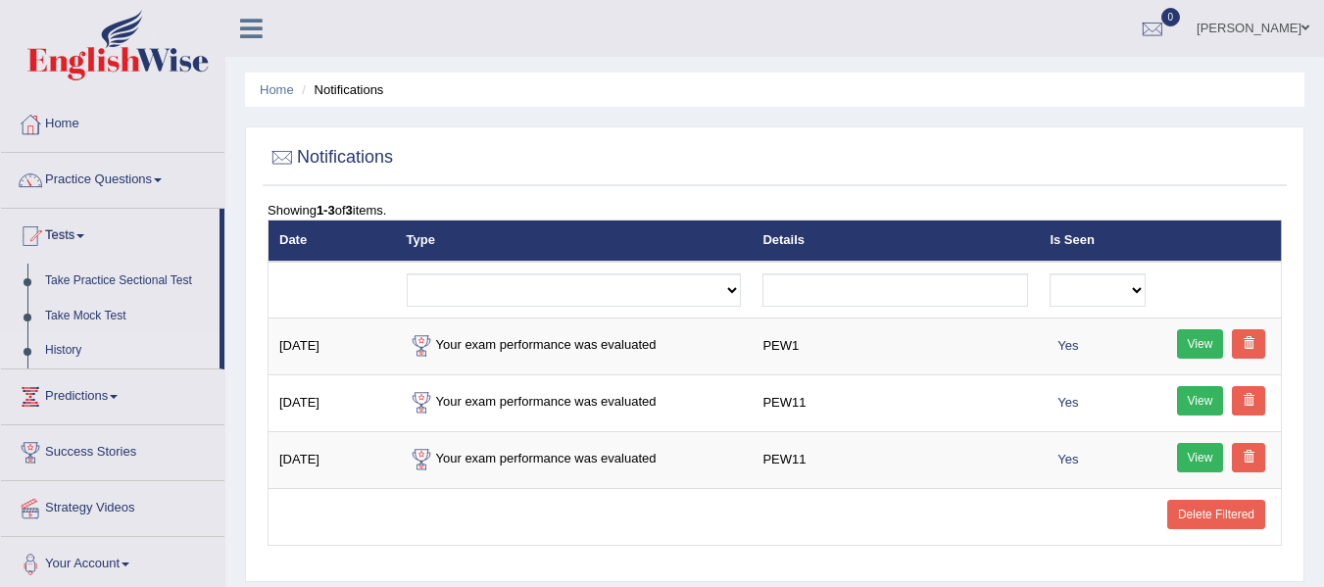
click at [80, 346] on link "History" at bounding box center [127, 350] width 183 height 35
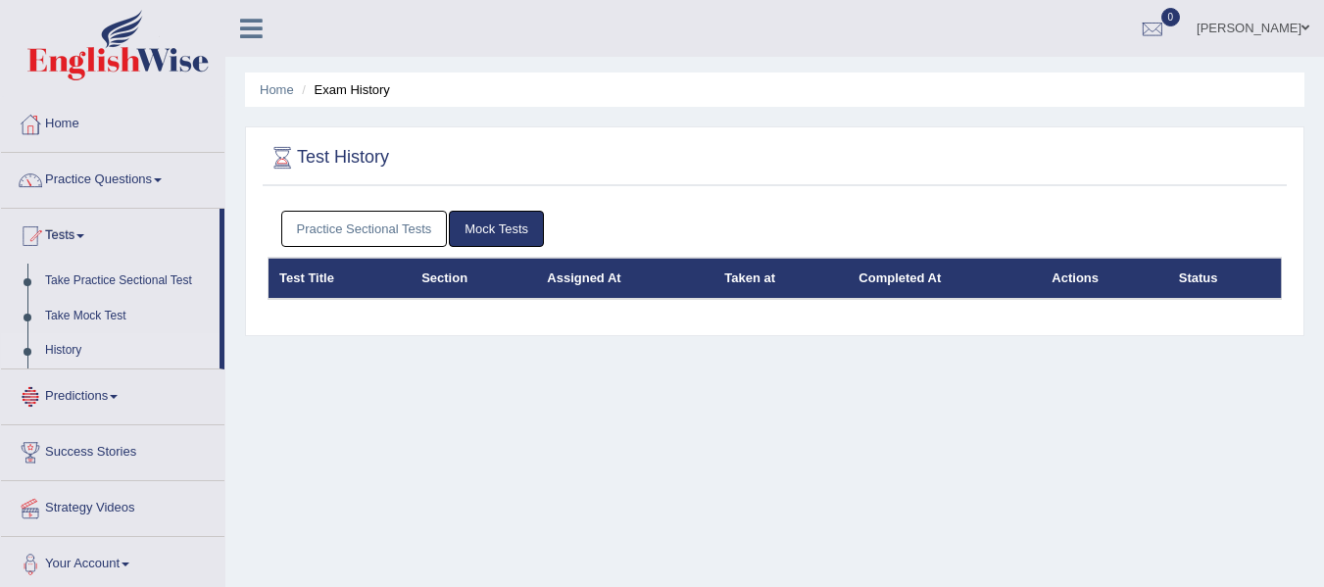
click at [354, 225] on link "Practice Sectional Tests" at bounding box center [364, 229] width 167 height 36
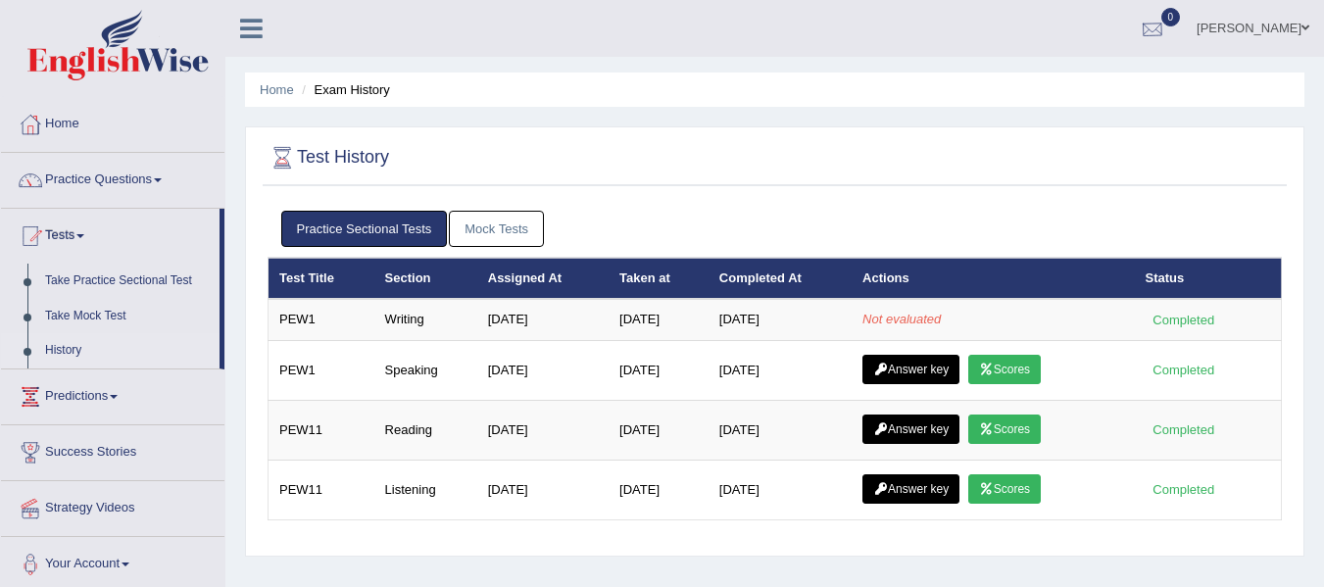
click at [1168, 25] on div at bounding box center [1152, 29] width 29 height 29
click at [1009, 80] on strong "See All Alerts" at bounding box center [1028, 83] width 87 height 16
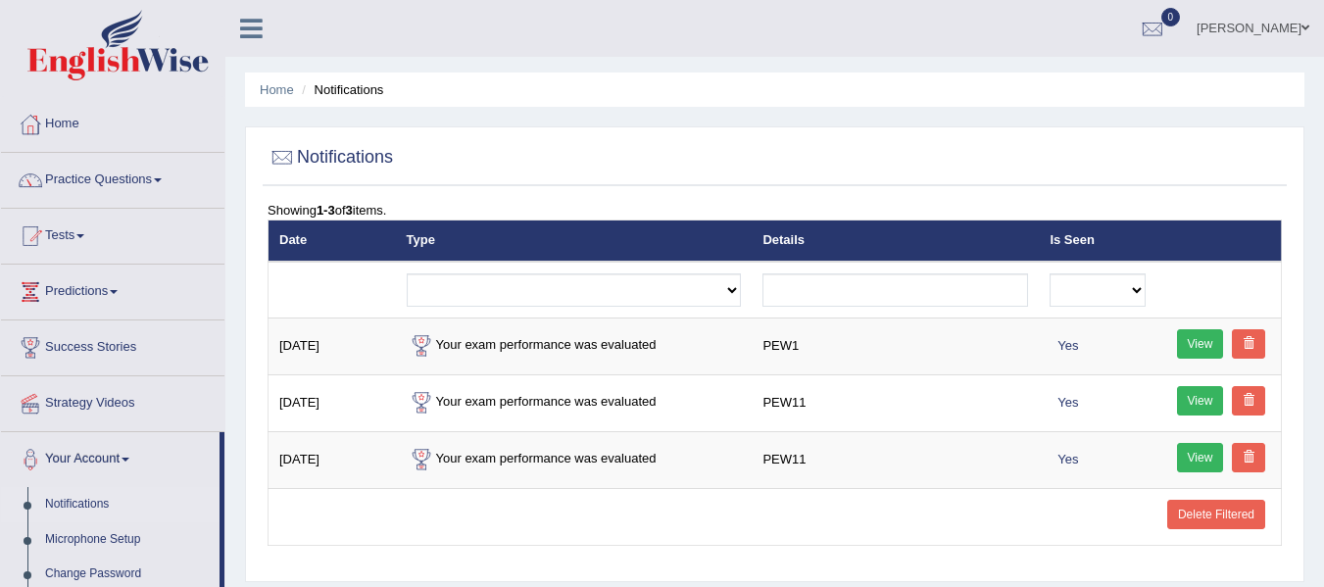
click at [39, 40] on img at bounding box center [117, 45] width 181 height 71
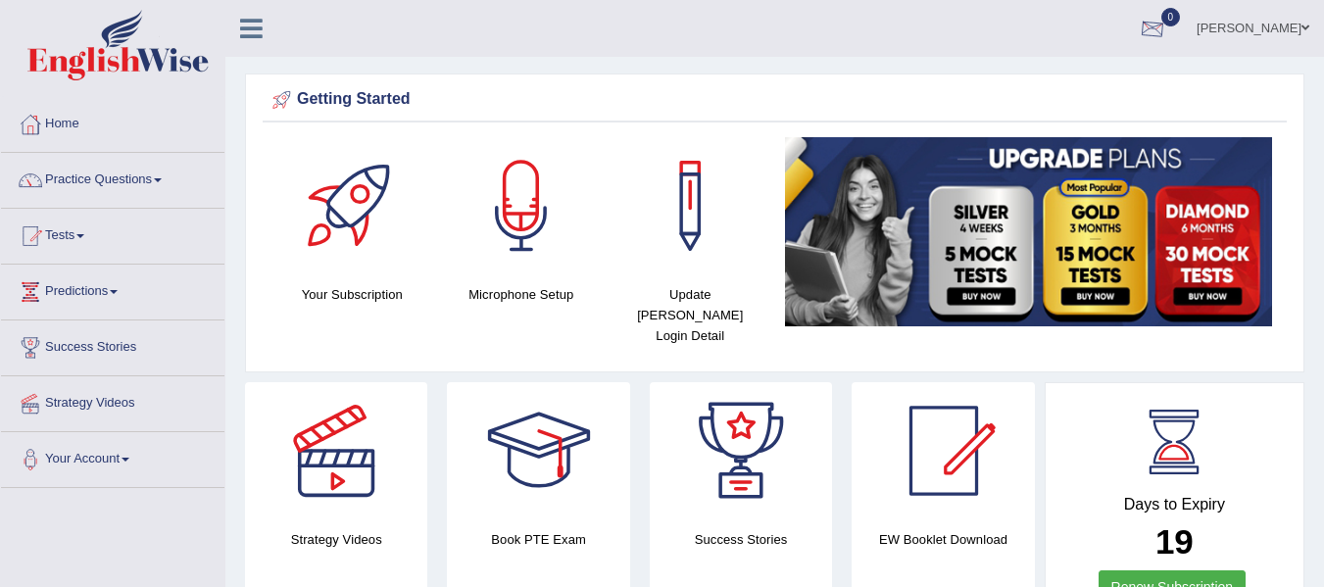
click at [1165, 29] on div at bounding box center [1152, 29] width 29 height 29
click at [1056, 75] on strong "See All Alerts" at bounding box center [1028, 83] width 87 height 16
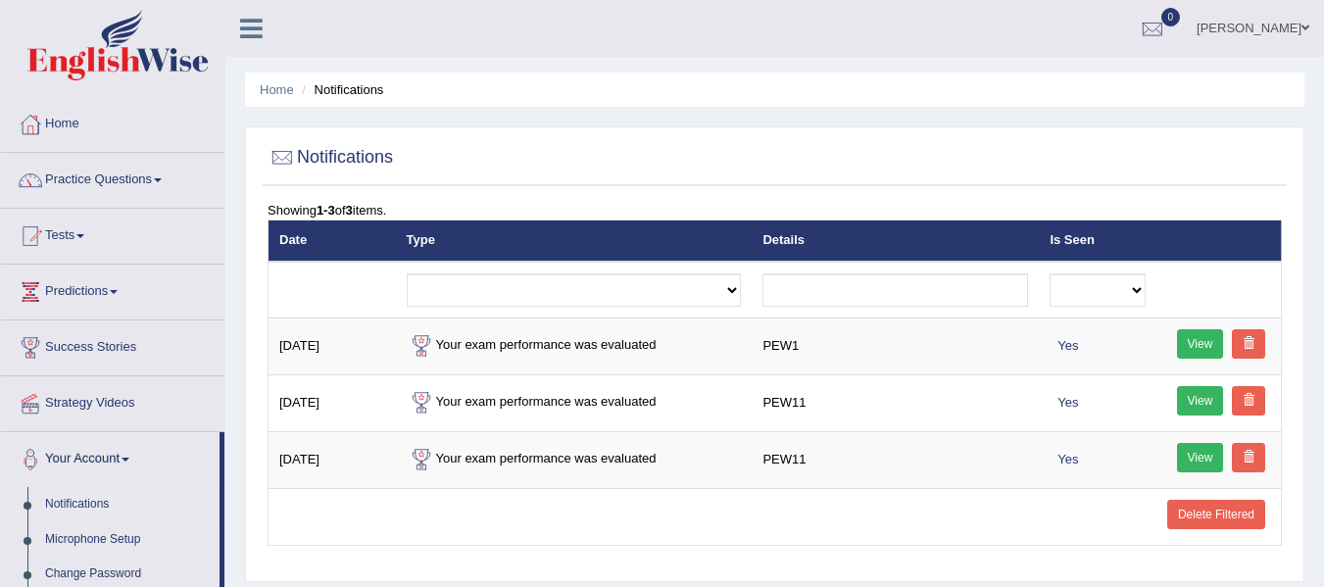
click at [140, 45] on img at bounding box center [117, 45] width 181 height 71
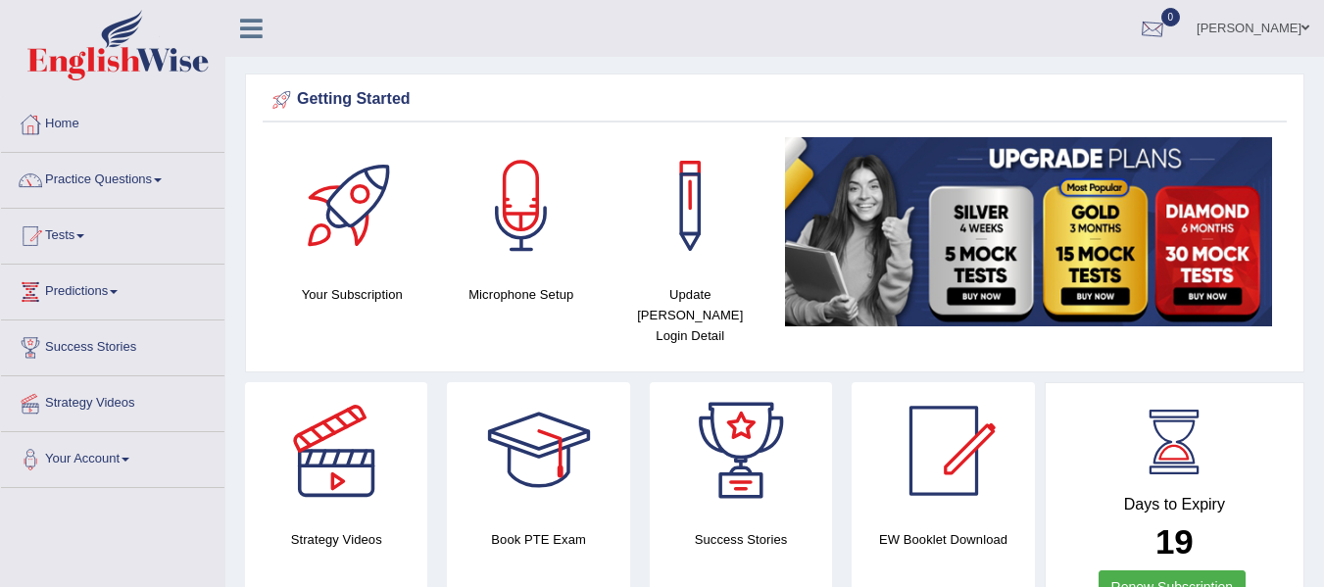
click at [1157, 29] on div at bounding box center [1152, 29] width 29 height 29
click at [1009, 90] on link "See All Alerts" at bounding box center [1034, 83] width 109 height 22
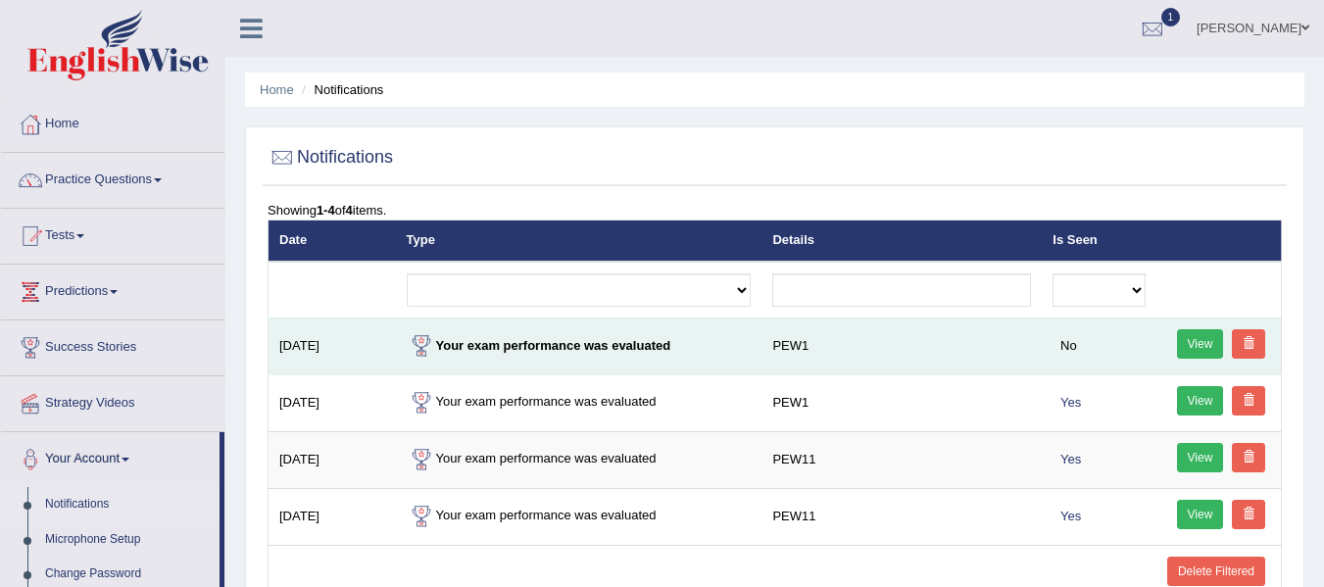
click at [1178, 347] on link "View" at bounding box center [1200, 343] width 47 height 29
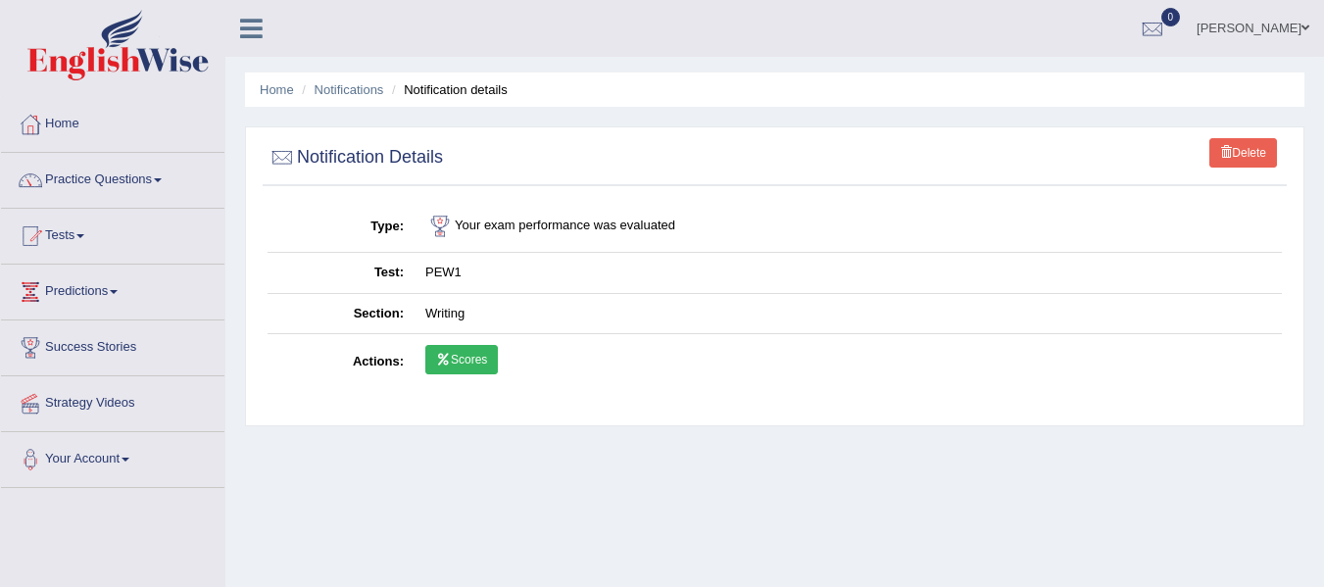
click at [481, 360] on link "Scores" at bounding box center [461, 359] width 73 height 29
click at [103, 60] on img at bounding box center [117, 45] width 181 height 71
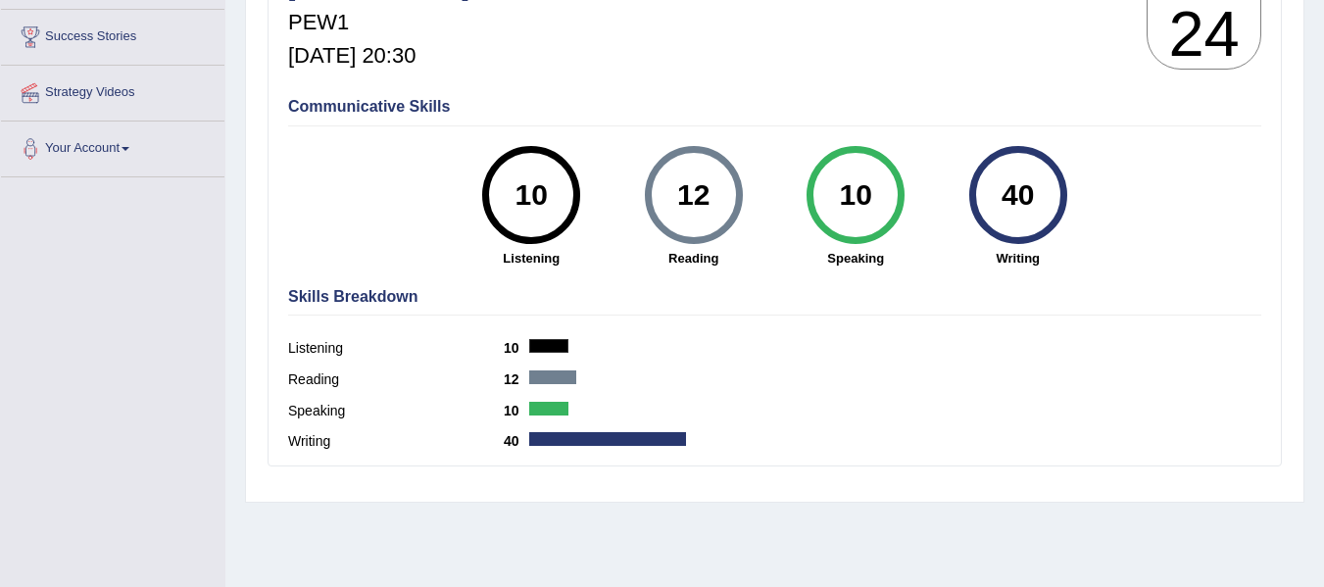
scroll to position [164, 0]
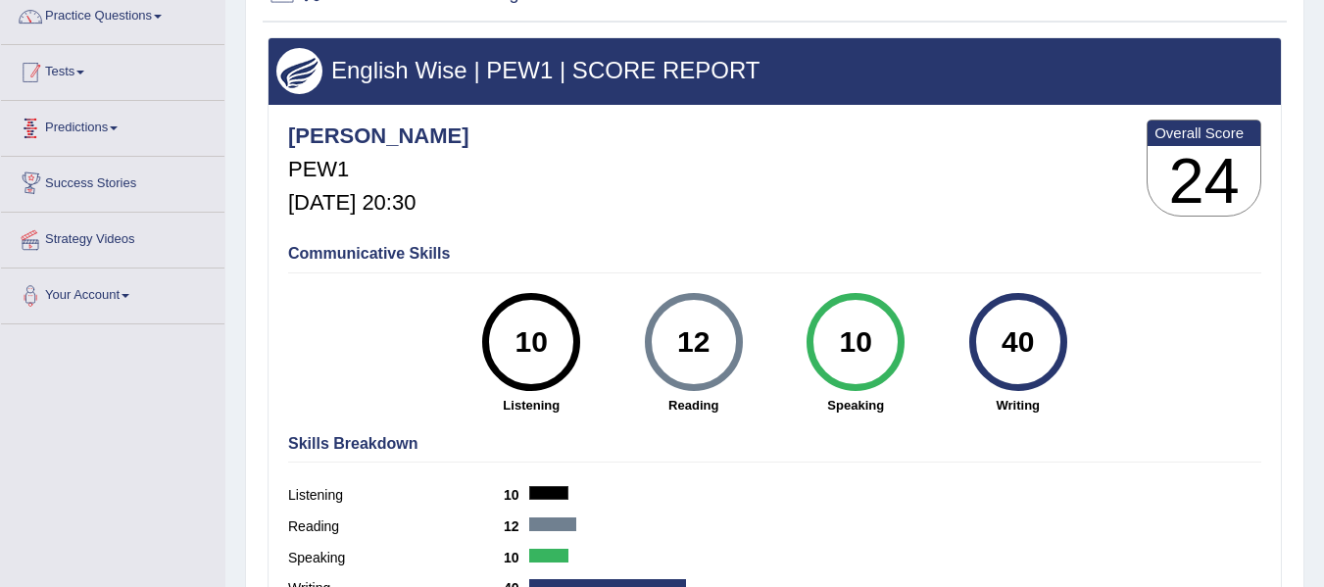
click at [88, 77] on link "Tests" at bounding box center [113, 69] width 224 height 49
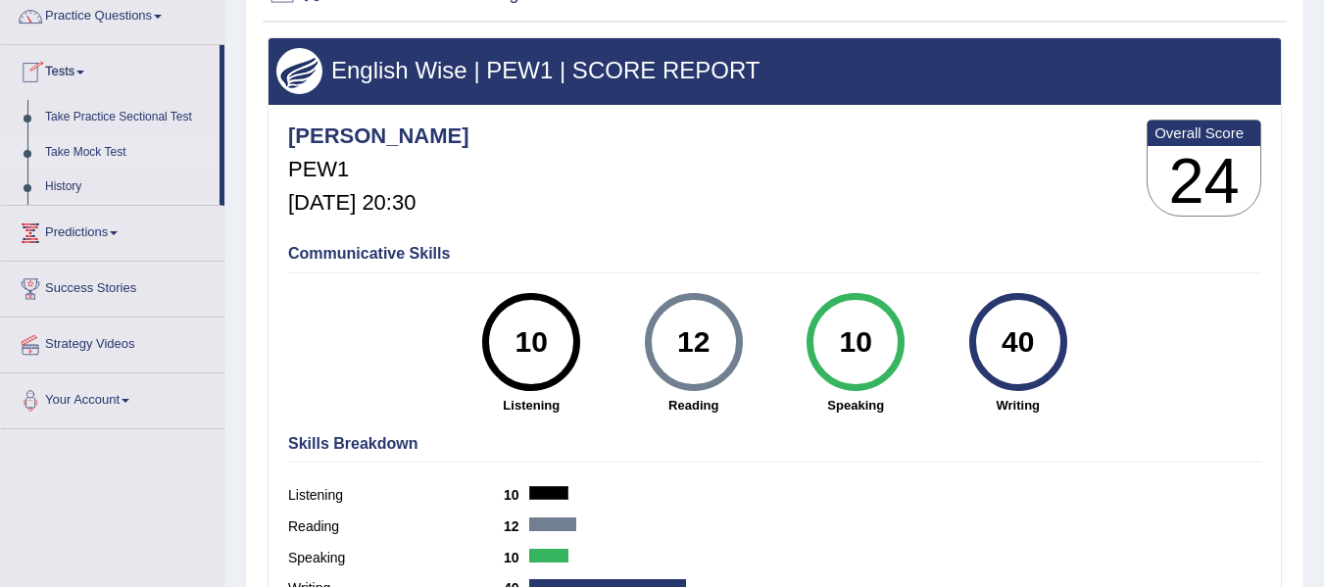
click at [75, 169] on link "Take Mock Test" at bounding box center [127, 152] width 183 height 35
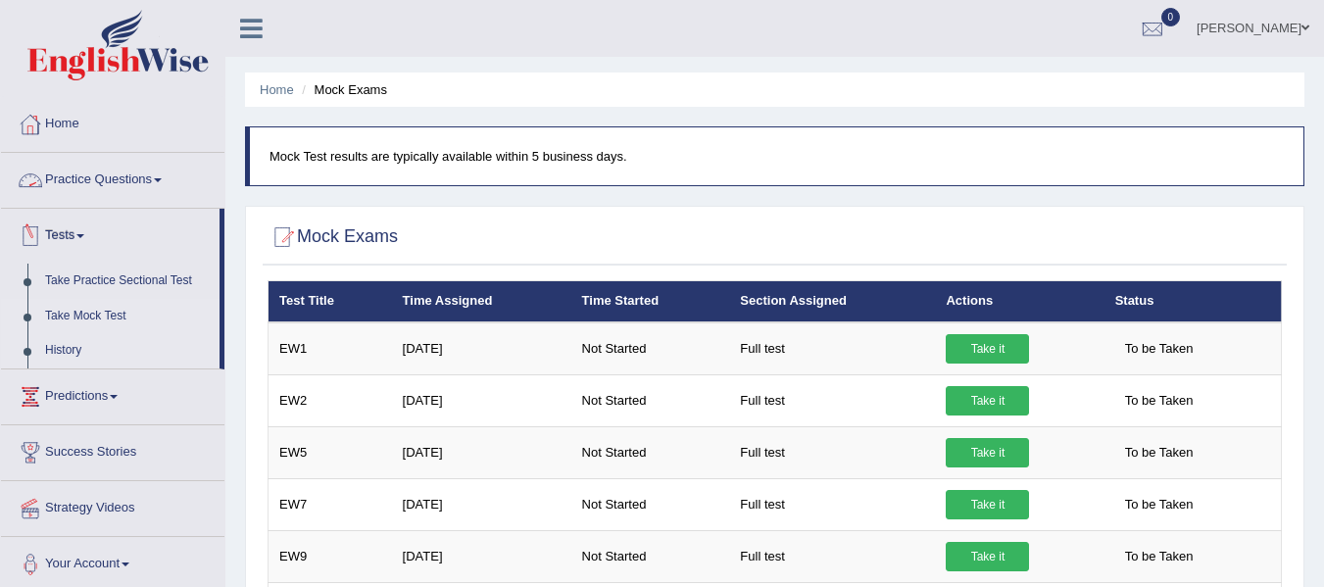
click at [63, 343] on link "History" at bounding box center [127, 350] width 183 height 35
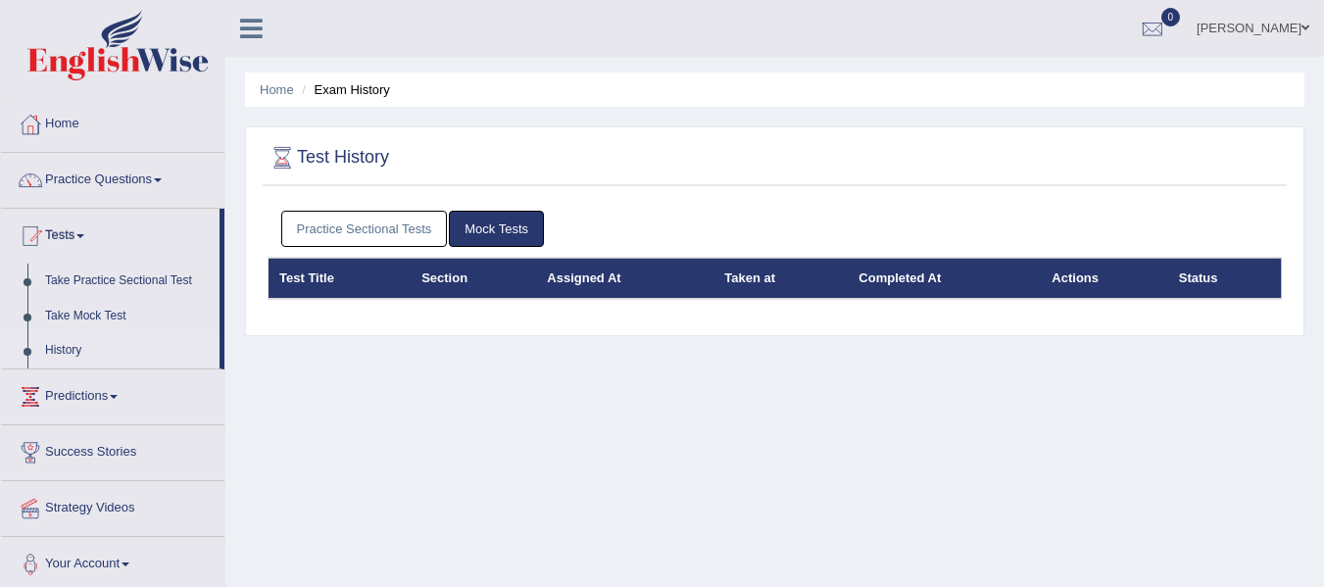
click at [391, 230] on link "Practice Sectional Tests" at bounding box center [364, 229] width 167 height 36
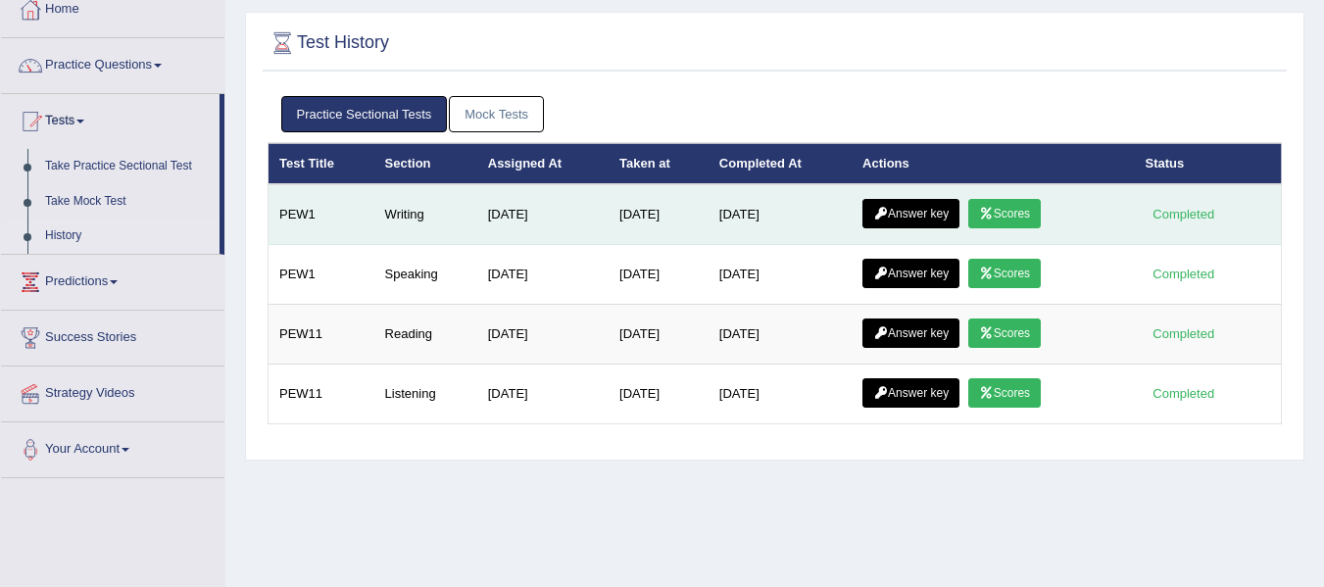
scroll to position [130, 0]
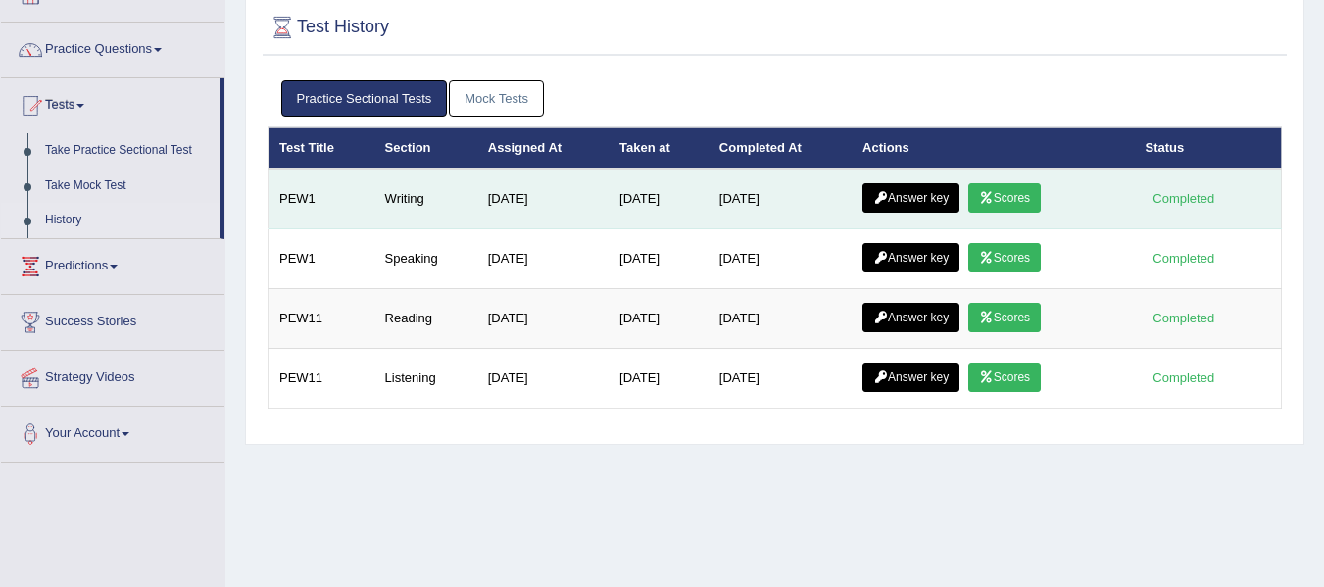
click at [916, 202] on link "Answer key" at bounding box center [911, 197] width 97 height 29
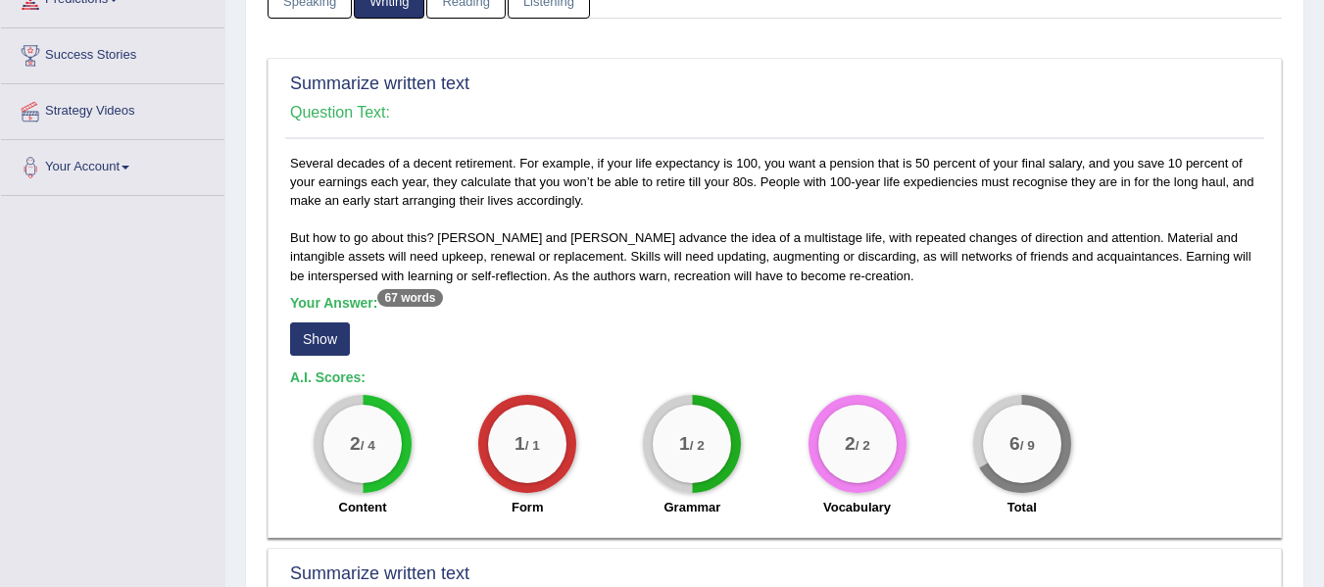
scroll to position [326, 0]
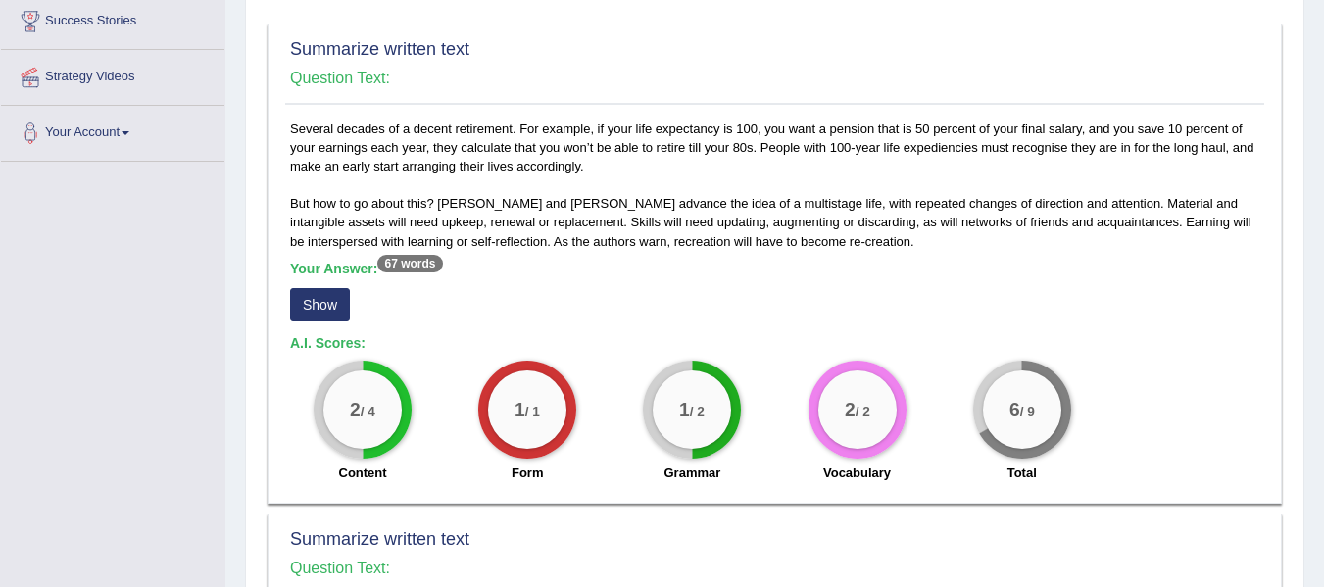
click at [345, 310] on button "Show" at bounding box center [320, 304] width 60 height 33
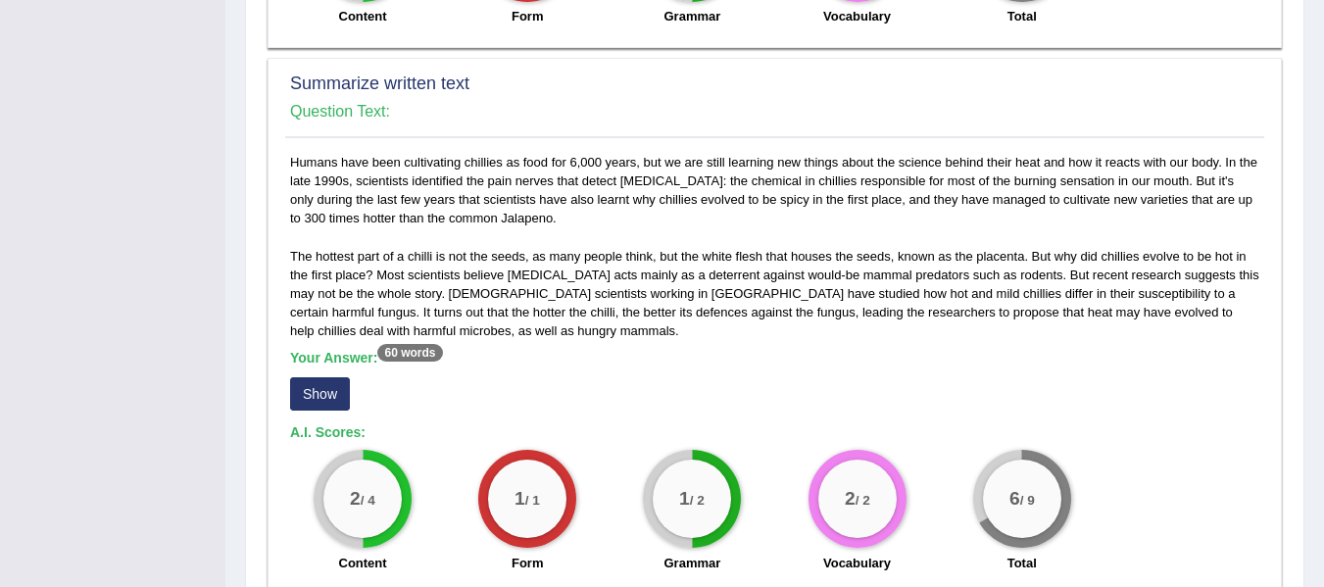
scroll to position [817, 0]
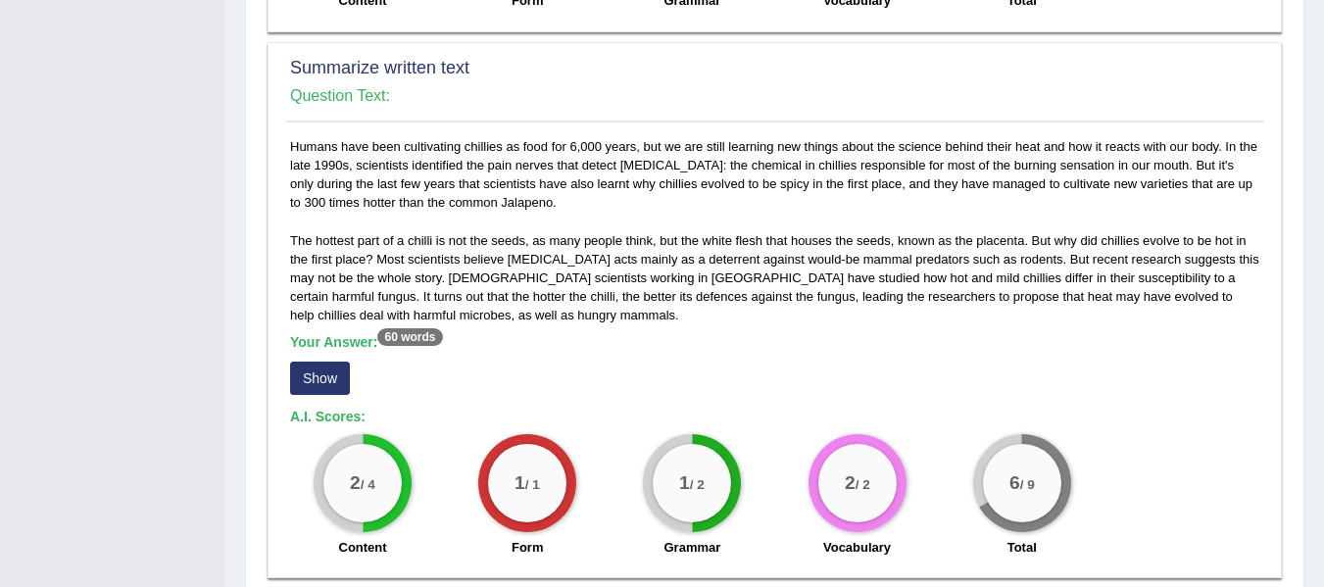
click at [325, 385] on button "Show" at bounding box center [320, 378] width 60 height 33
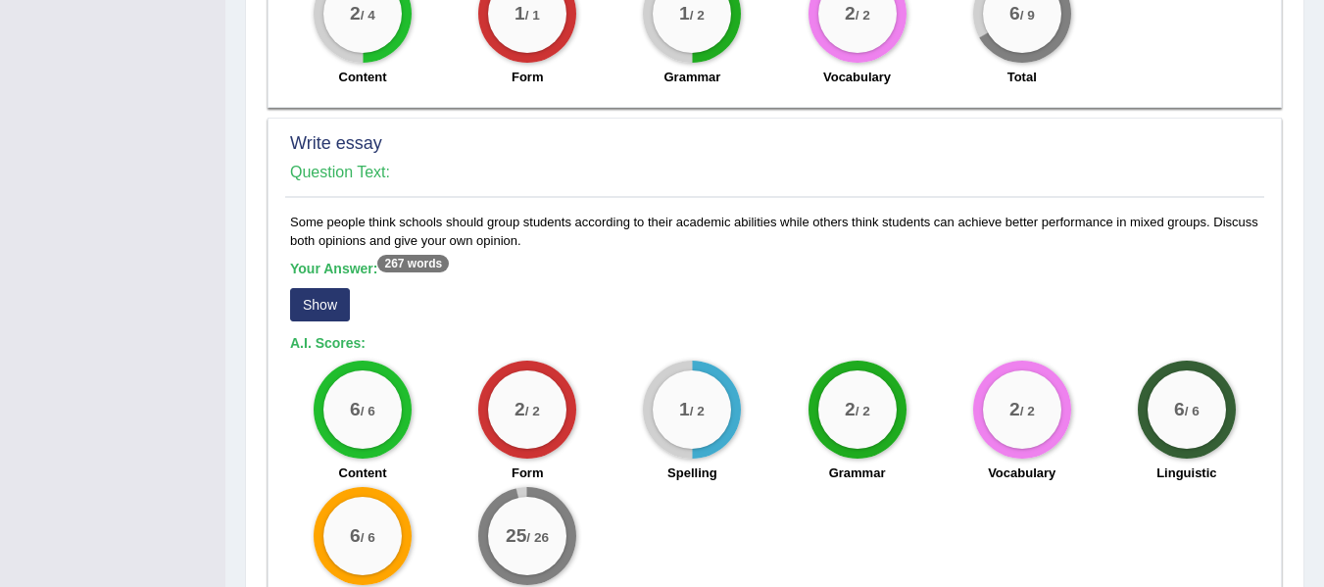
scroll to position [1307, 0]
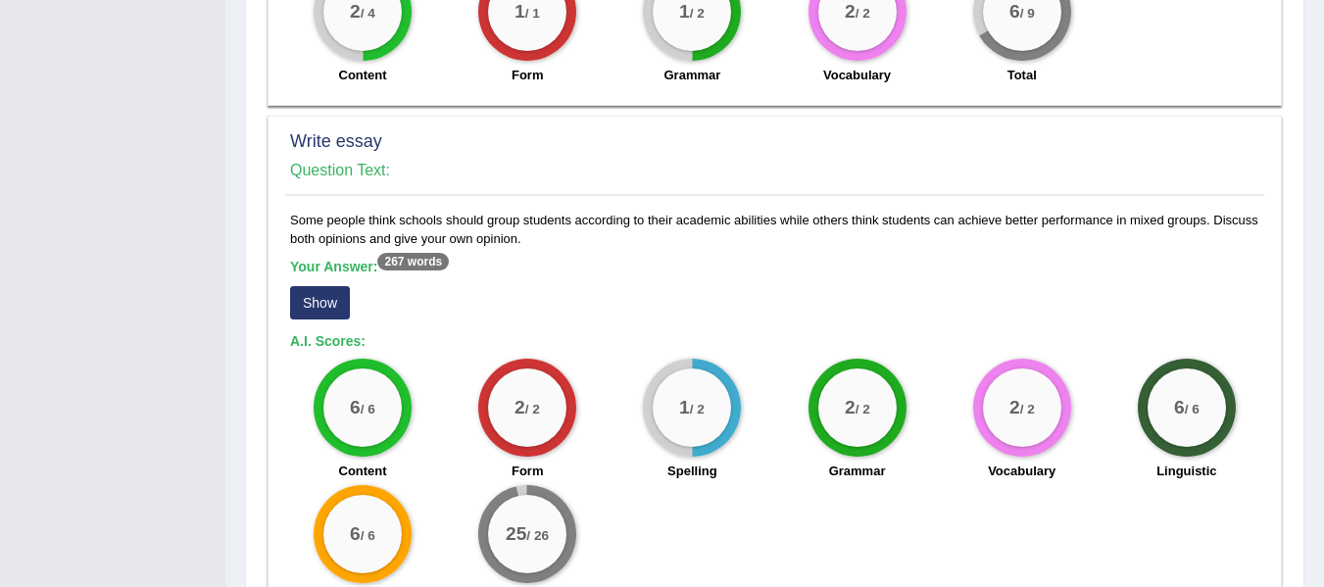
click at [320, 290] on button "Show" at bounding box center [320, 302] width 60 height 33
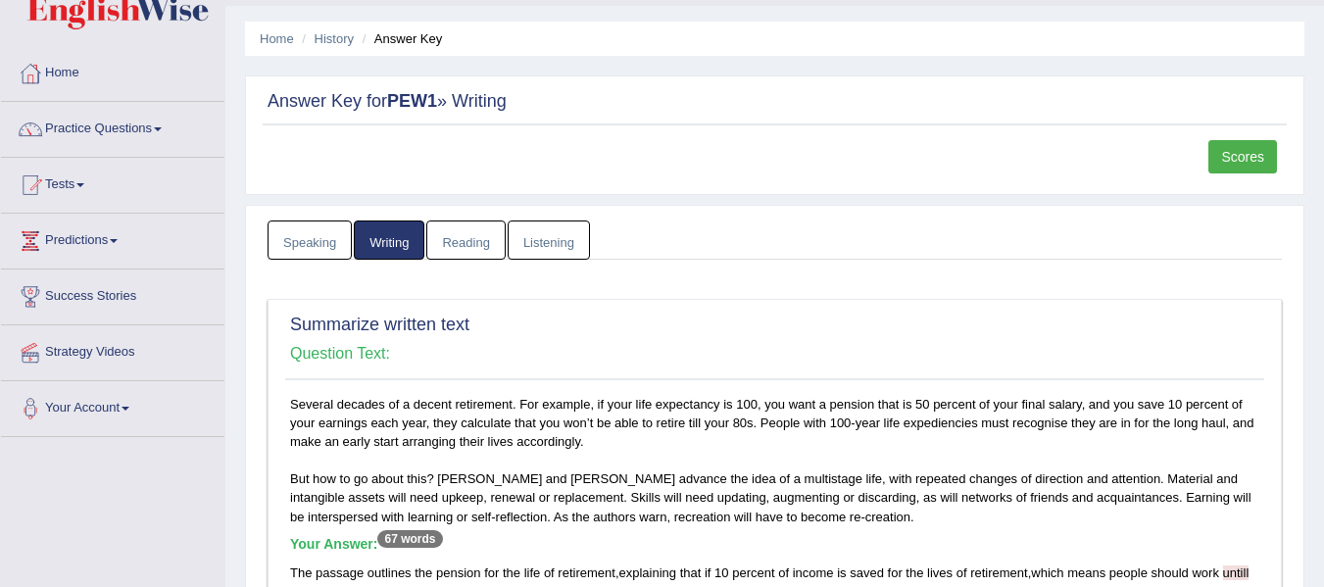
scroll to position [32, 0]
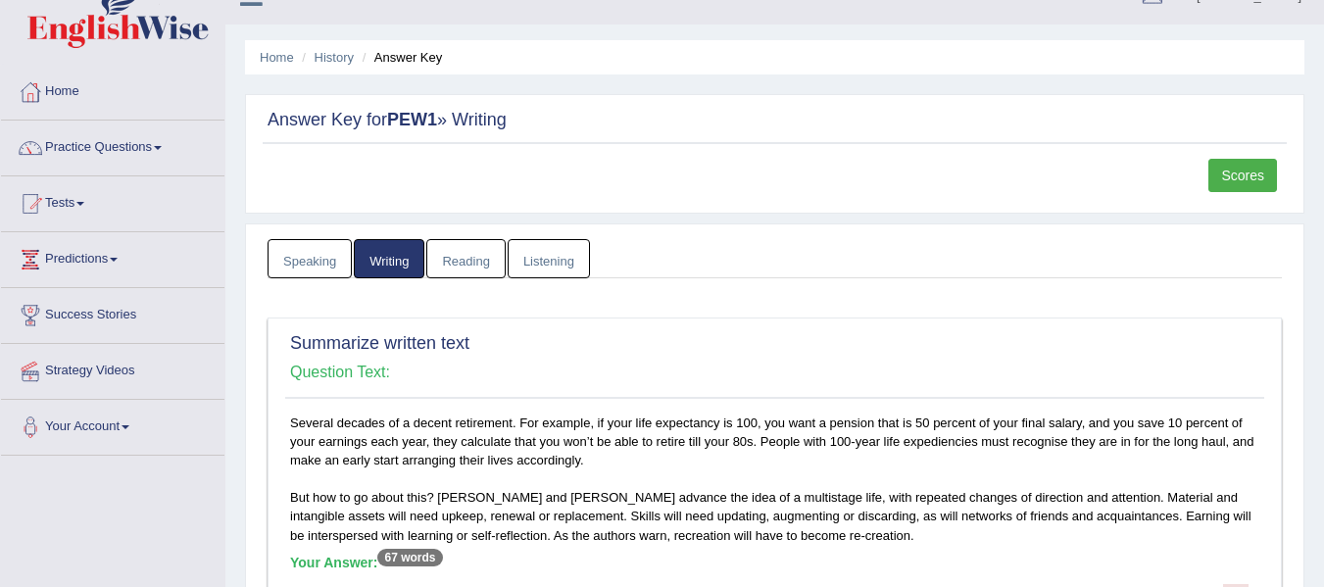
click at [480, 264] on link "Reading" at bounding box center [465, 259] width 78 height 40
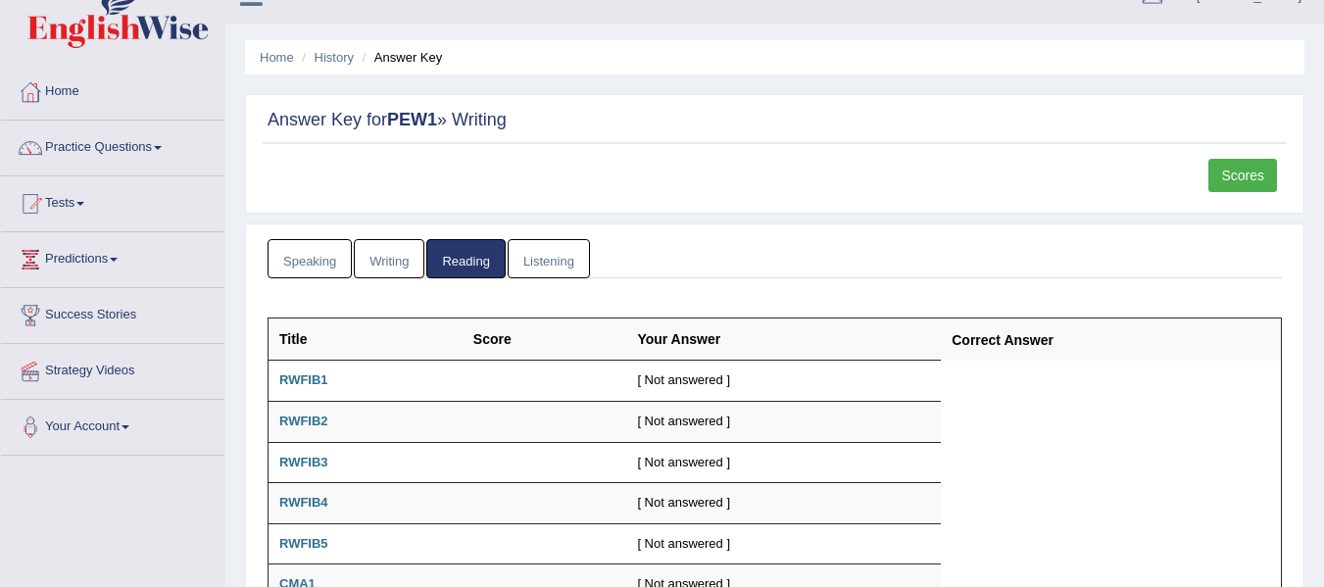
click at [563, 257] on link "Listening" at bounding box center [549, 259] width 82 height 40
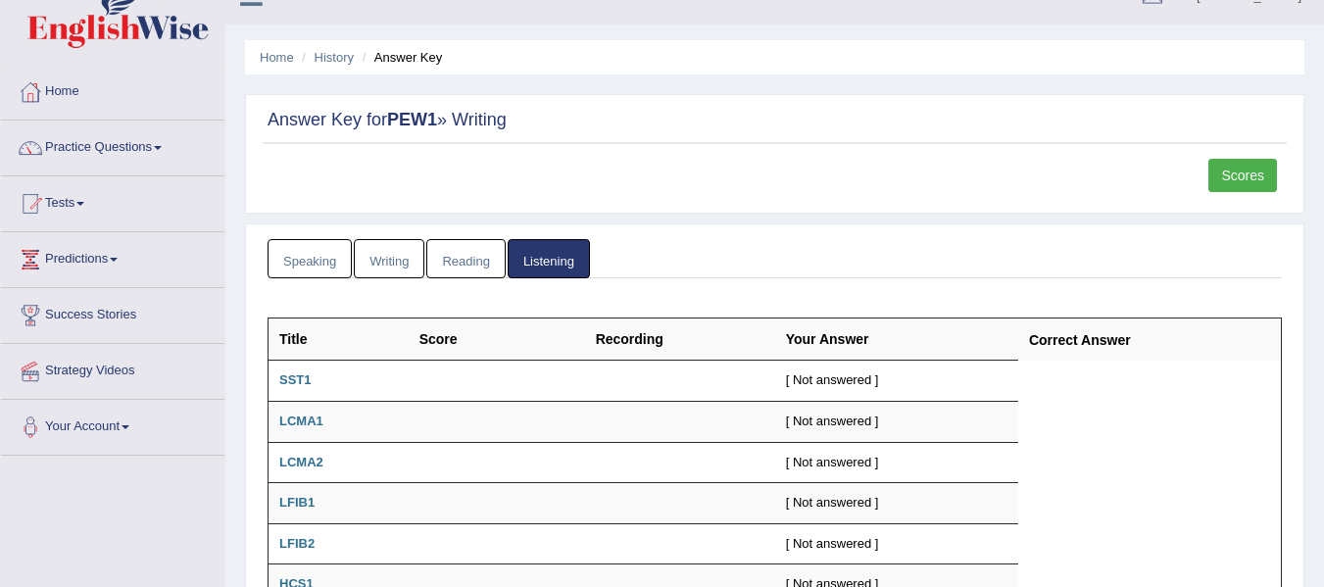
click at [304, 258] on link "Speaking" at bounding box center [310, 259] width 84 height 40
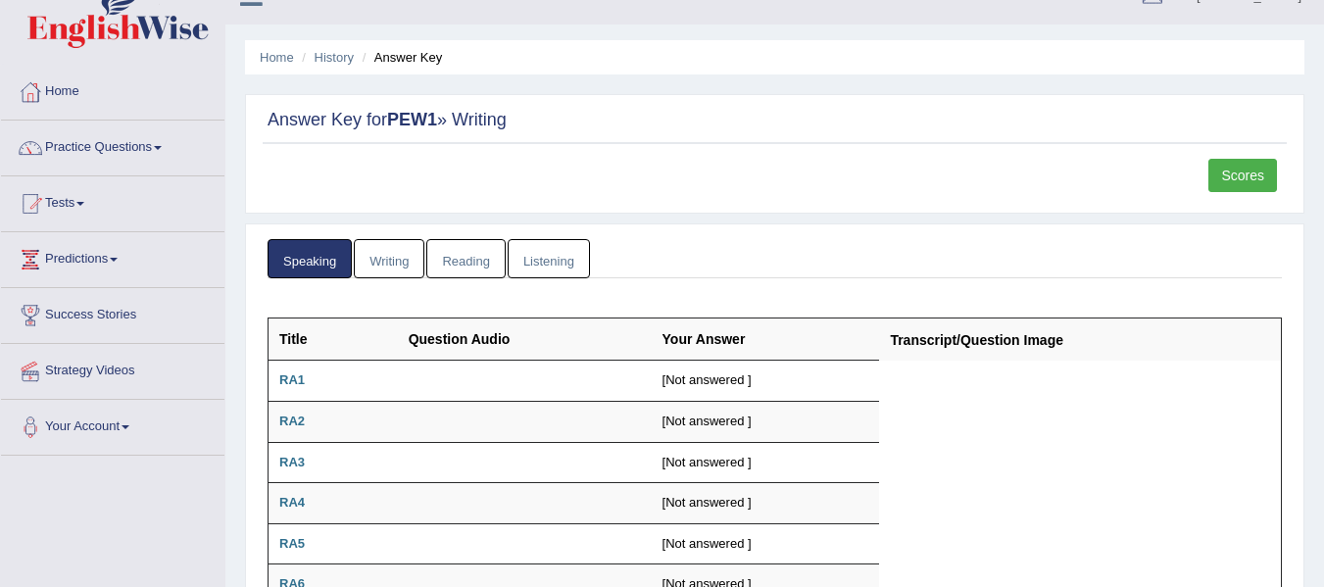
click at [399, 258] on link "Writing" at bounding box center [389, 259] width 71 height 40
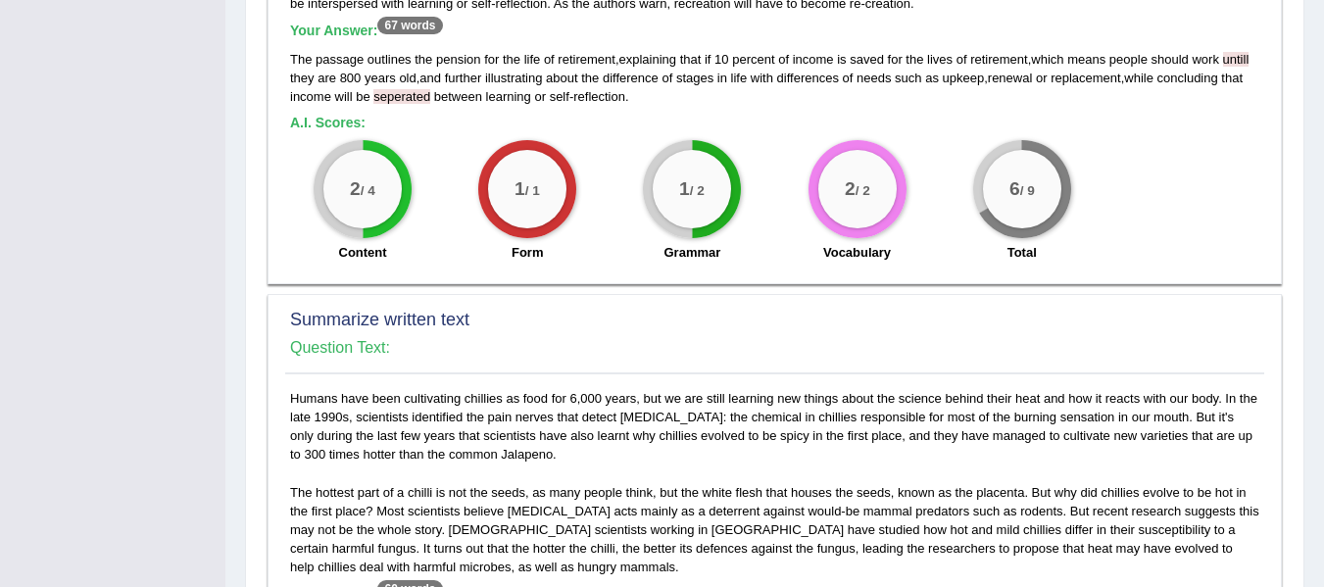
scroll to position [515, 0]
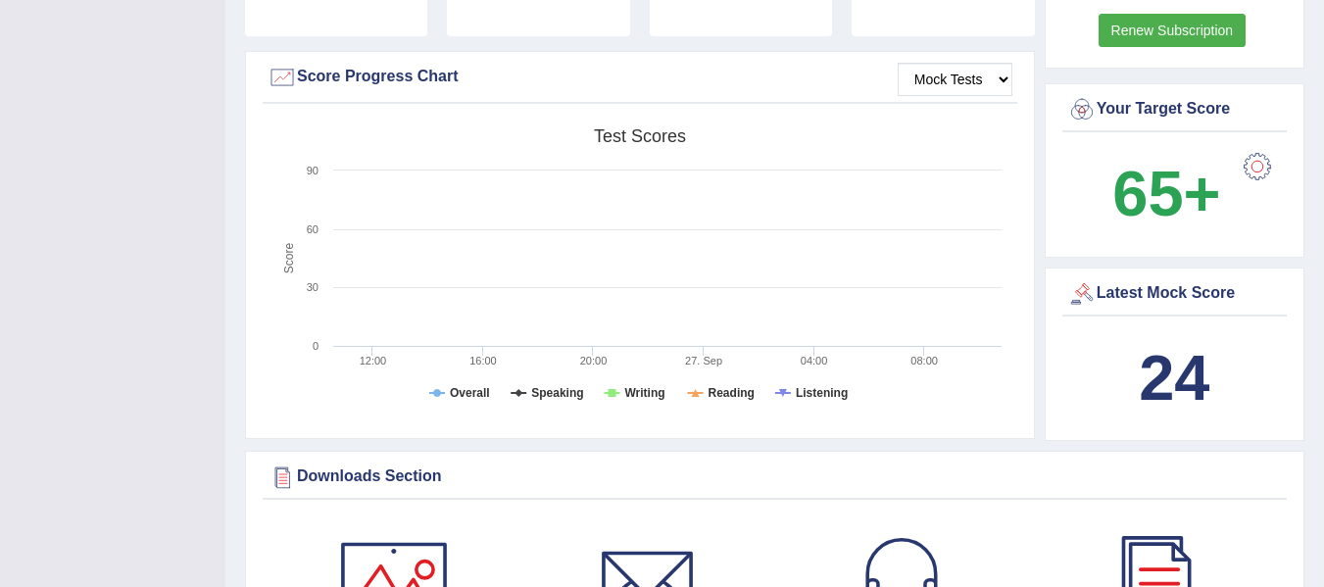
scroll to position [654, 0]
